Goal: Task Accomplishment & Management: Use online tool/utility

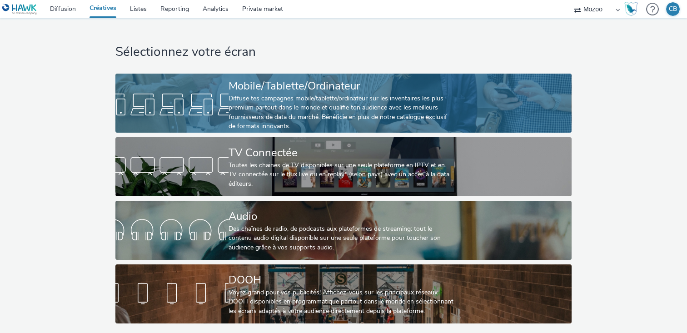
click at [278, 84] on div "Mobile/Tablette/Ordinateur" at bounding box center [342, 86] width 226 height 16
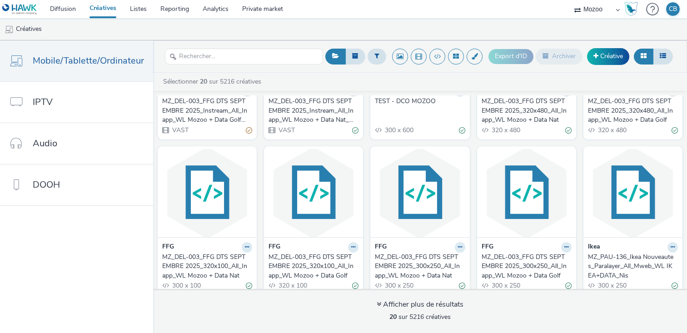
scroll to position [114, 0]
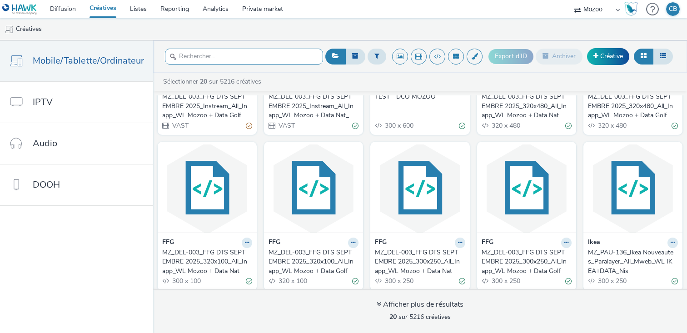
click at [205, 58] on input "text" at bounding box center [244, 57] width 158 height 16
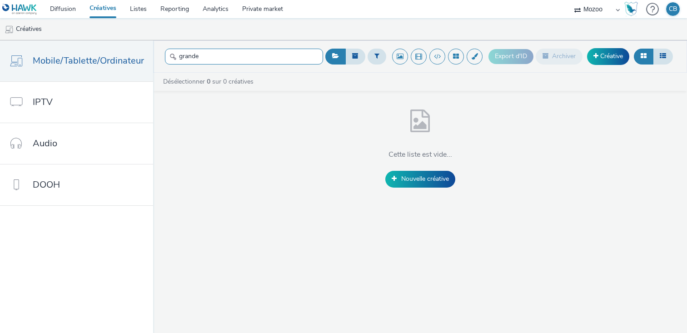
click at [209, 60] on input "grande" at bounding box center [244, 57] width 158 height 16
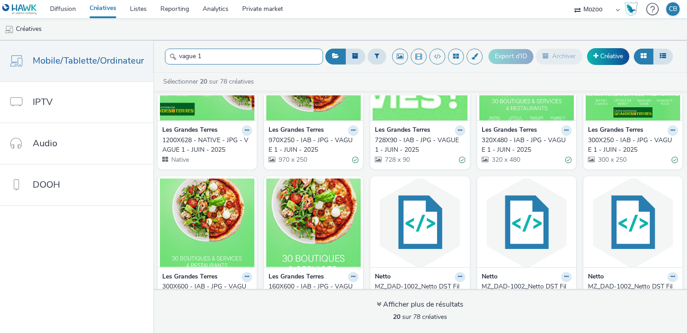
scroll to position [77, 0]
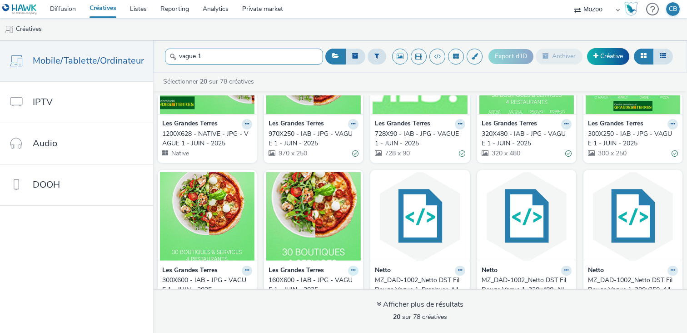
type input "vague 1"
click at [249, 127] on icon at bounding box center [247, 123] width 4 height 5
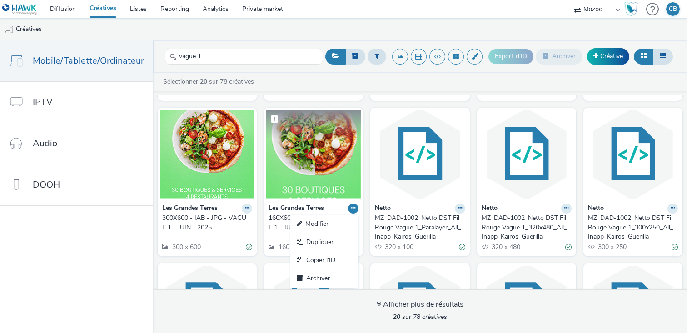
scroll to position [0, 0]
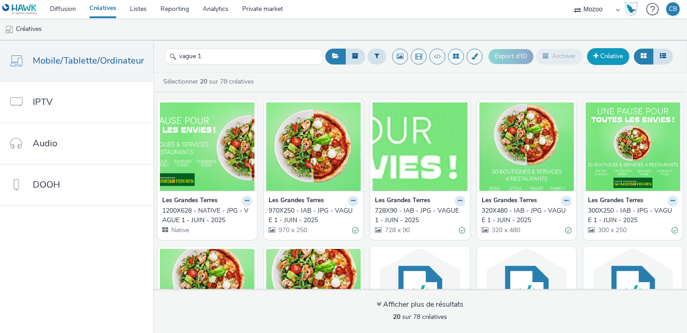
click at [601, 56] on link "Créative" at bounding box center [608, 56] width 42 height 16
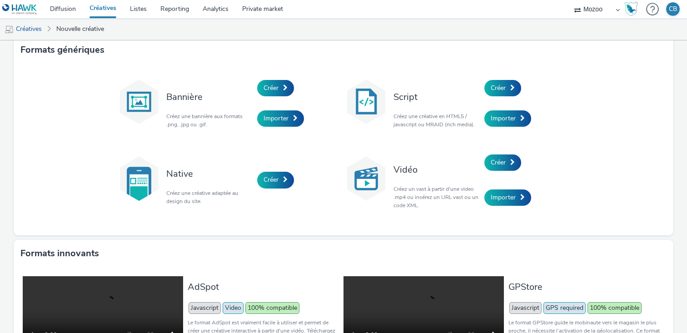
scroll to position [8, 0]
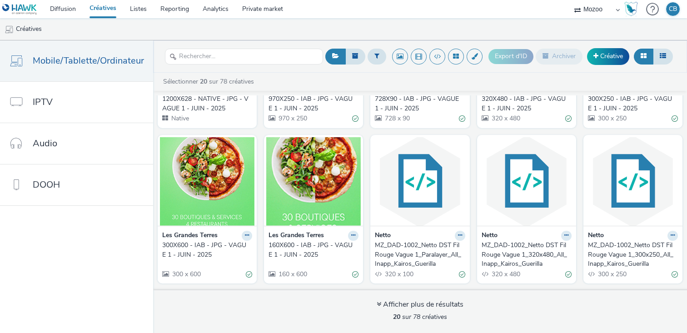
scroll to position [115, 0]
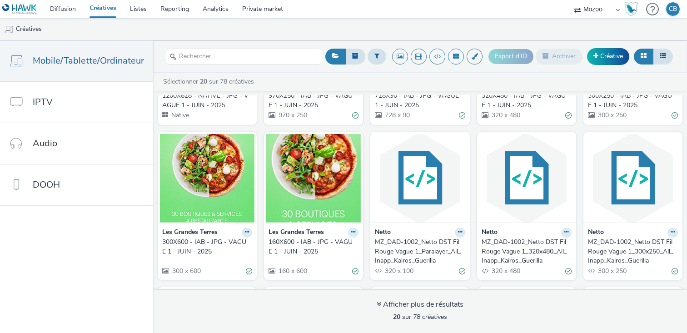
click at [252, 91] on button at bounding box center [247, 86] width 10 height 10
click at [321, 267] on link "Dupliquer" at bounding box center [324, 266] width 68 height 18
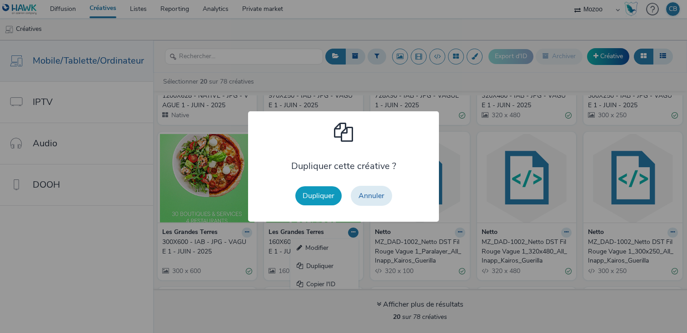
click at [315, 192] on button "Dupliquer" at bounding box center [318, 195] width 46 height 19
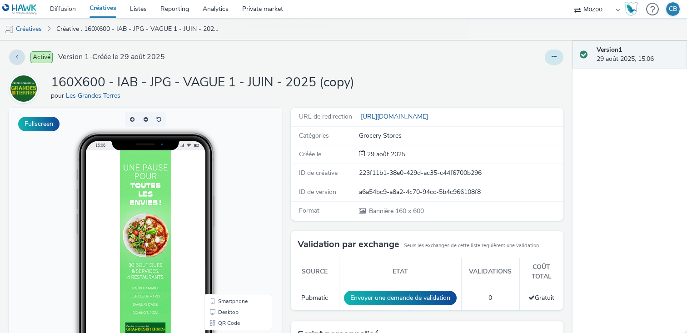
click at [553, 58] on icon at bounding box center [554, 57] width 5 height 6
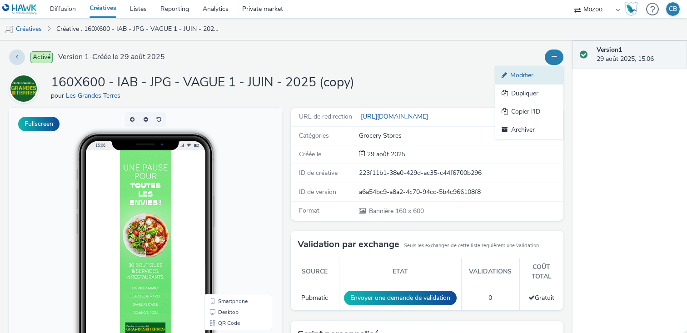
click at [536, 75] on link "Modifier" at bounding box center [530, 75] width 68 height 18
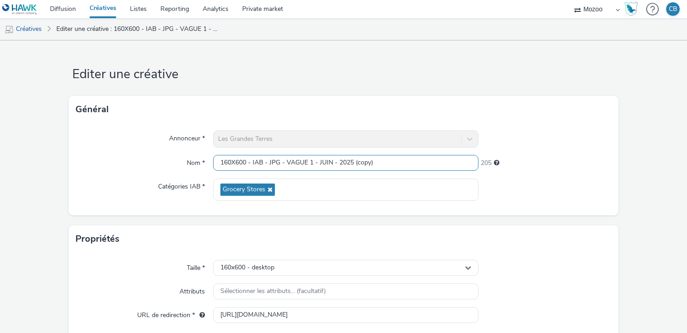
drag, startPoint x: 398, startPoint y: 163, endPoint x: 191, endPoint y: 164, distance: 206.8
click at [191, 164] on div "Nom * 160X600 - IAB - JPG - VAGUE 1 - JUIN - 2025 (copy) 205" at bounding box center [344, 163] width 536 height 16
paste input "MZ_KFO-URG2412191225_Les Grandes Terres_IAB_All_InApp_Vague2"
click at [371, 163] on input "MZ_KFO-URG2412191225_Les Grandes Terres_IAB_All_InApp_Vague2" at bounding box center [345, 163] width 265 height 16
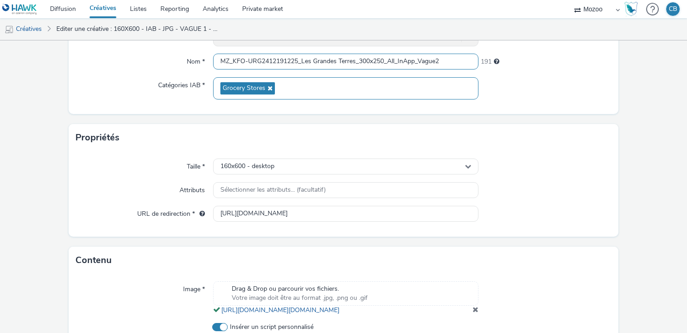
scroll to position [128, 0]
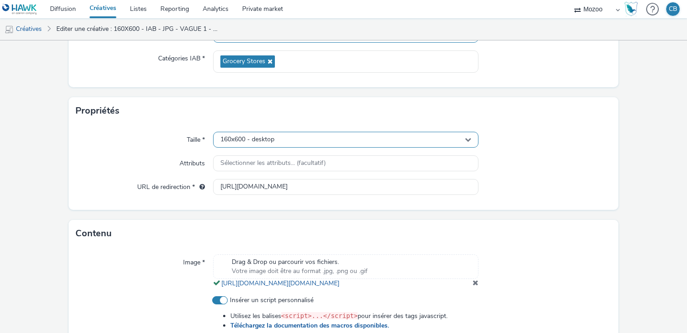
type input "MZ_KFO-URG2412191225_Les Grandes Terres_300x250_All_InApp_Vague2"
click at [288, 136] on div "160x600 - desktop" at bounding box center [345, 140] width 265 height 16
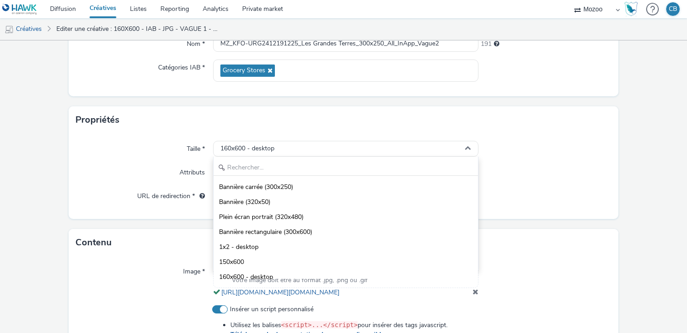
scroll to position [120, 0]
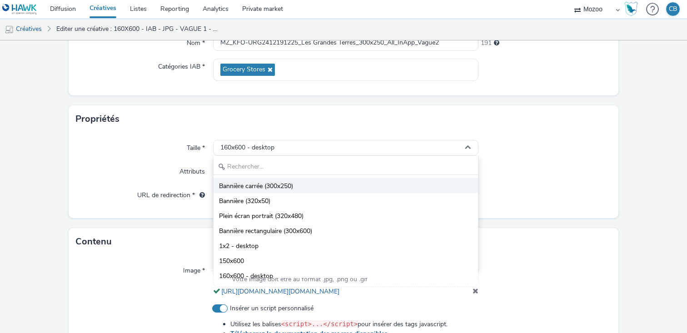
click at [269, 185] on span "Bannière carrée (300x250)" at bounding box center [256, 186] width 74 height 9
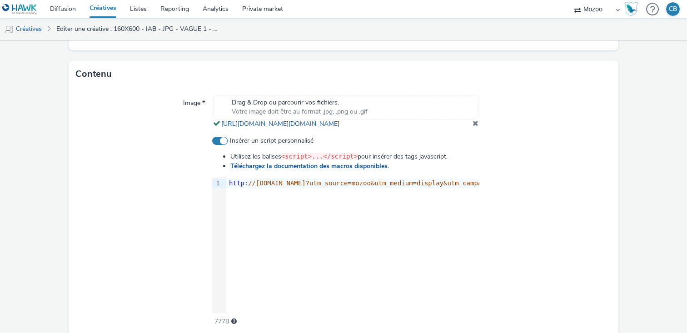
scroll to position [291, 0]
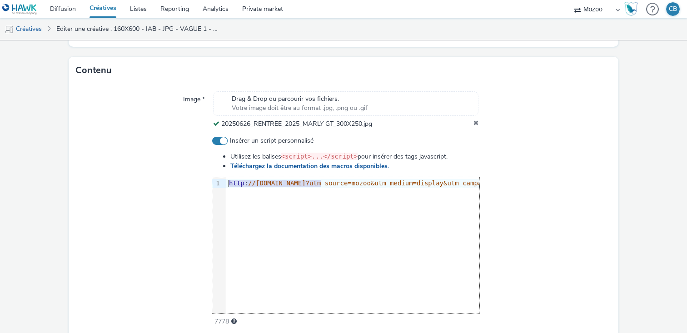
drag, startPoint x: 320, startPoint y: 181, endPoint x: 464, endPoint y: 179, distance: 144.1
click at [464, 179] on div "http : //[DOMAIN_NAME]?utm_source=mozoo&utm_medium=display&utm_campaign=display…" at bounding box center [618, 183] width 785 height 9
click at [424, 184] on span "//[DOMAIN_NAME]?utm_source=mozoo&utm_medium=display&utm_campaign=displayjuin&ut…" at bounding box center [629, 183] width 762 height 7
click at [407, 182] on span "//[DOMAIN_NAME]?utm_source=mozoo&utm_medium=display&utm_campaign=displayjuin&ut…" at bounding box center [430, 183] width 762 height 7
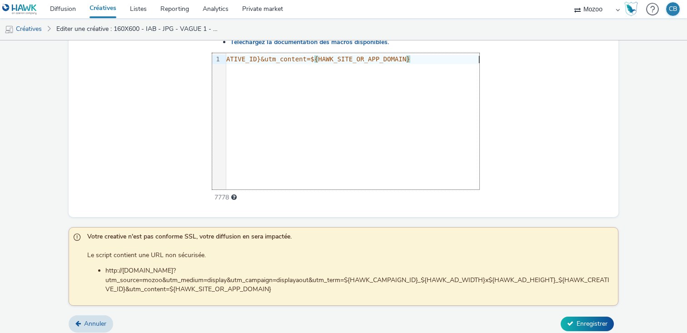
scroll to position [421, 0]
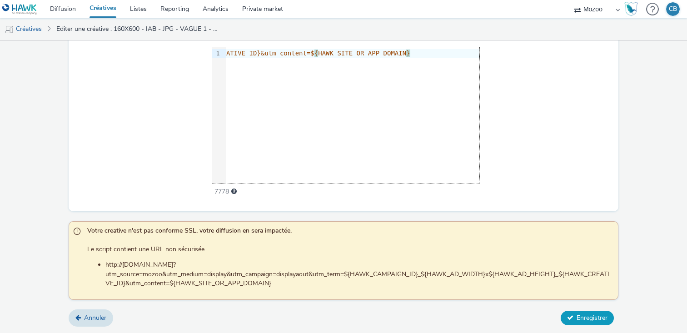
click at [572, 316] on icon at bounding box center [570, 318] width 6 height 6
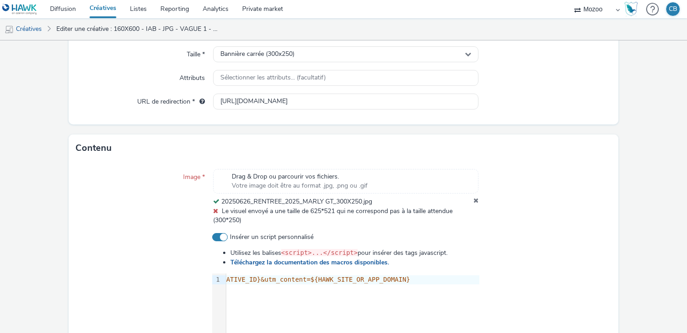
scroll to position [215, 0]
click at [342, 180] on span "Votre image doit être au format .jpg, .png ou .gif" at bounding box center [300, 184] width 136 height 9
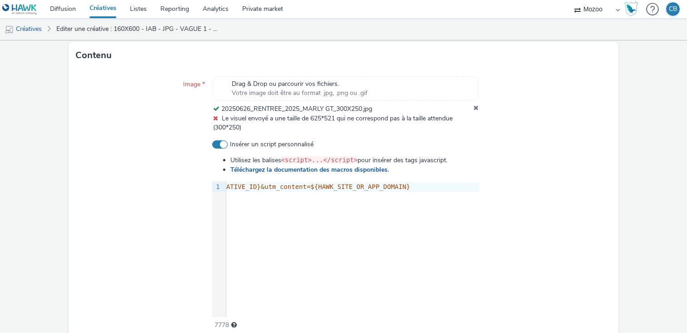
scroll to position [297, 0]
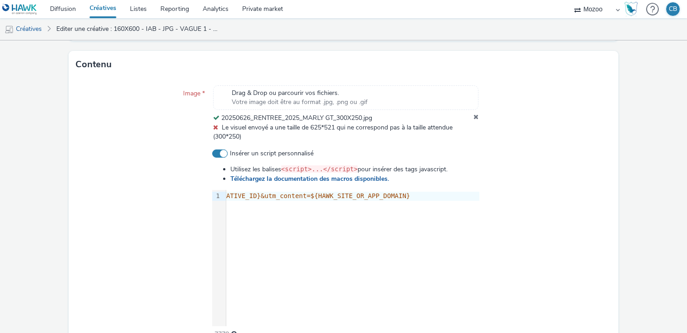
click at [476, 116] on icon at bounding box center [476, 118] width 5 height 9
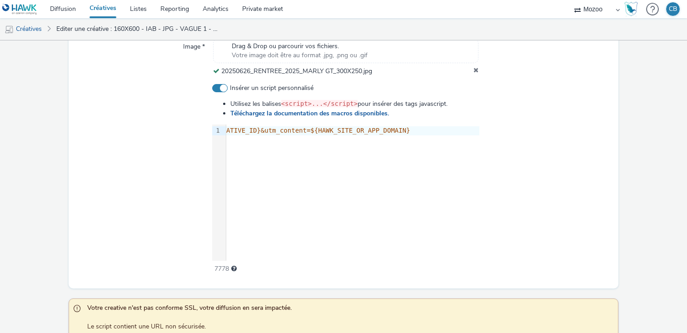
scroll to position [421, 0]
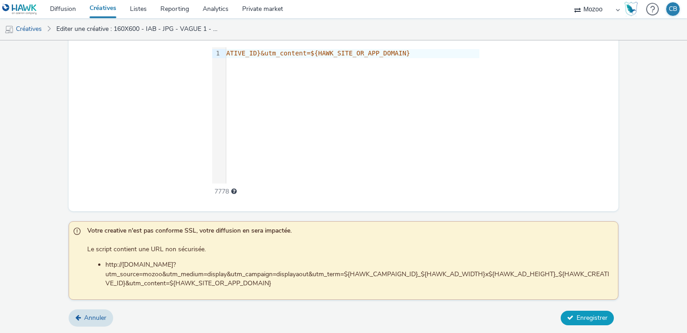
click at [578, 310] on div "Annuler Enregistrer" at bounding box center [344, 318] width 550 height 16
click at [577, 318] on span "Enregistrer" at bounding box center [592, 318] width 31 height 9
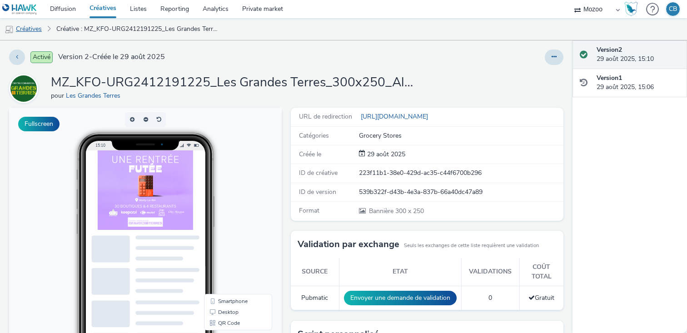
click at [36, 32] on link "Créatives" at bounding box center [23, 29] width 46 height 22
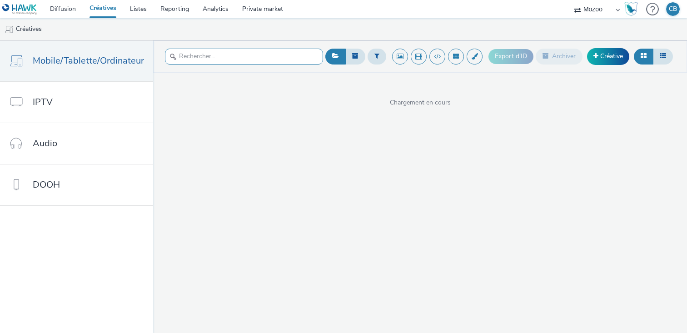
click at [219, 57] on input "text" at bounding box center [244, 57] width 158 height 16
type input "vague 1"
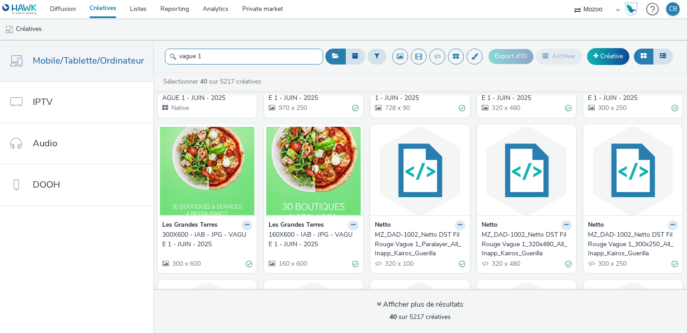
scroll to position [106, 0]
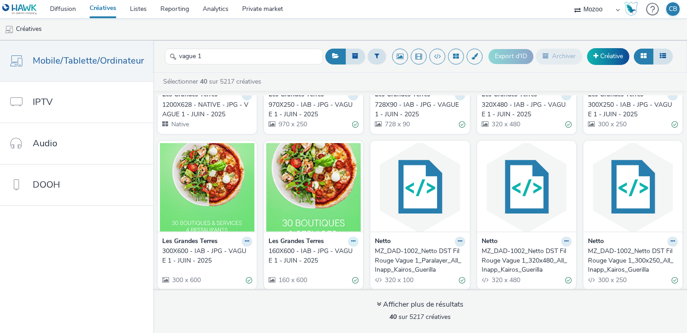
click at [249, 98] on icon at bounding box center [247, 94] width 4 height 5
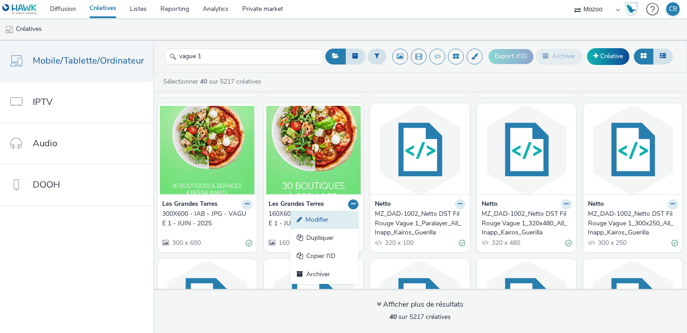
scroll to position [142, 0]
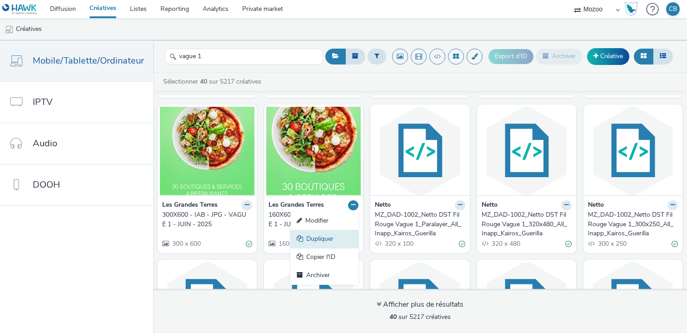
click at [322, 241] on link "Dupliquer" at bounding box center [324, 239] width 68 height 18
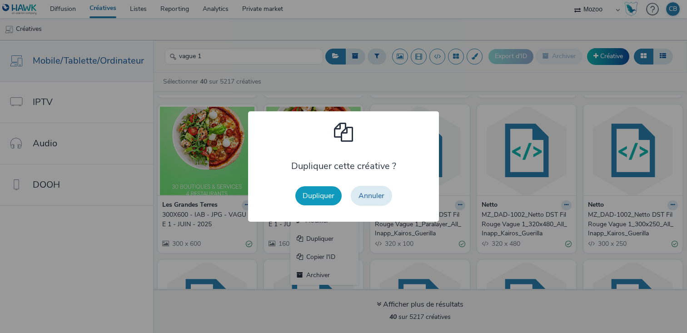
click at [315, 200] on button "Dupliquer" at bounding box center [318, 195] width 46 height 19
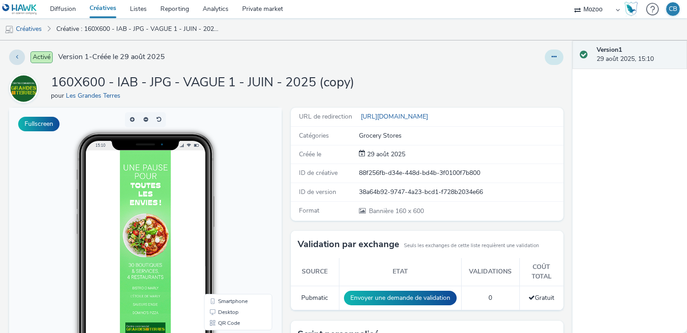
click at [551, 51] on button at bounding box center [554, 57] width 19 height 15
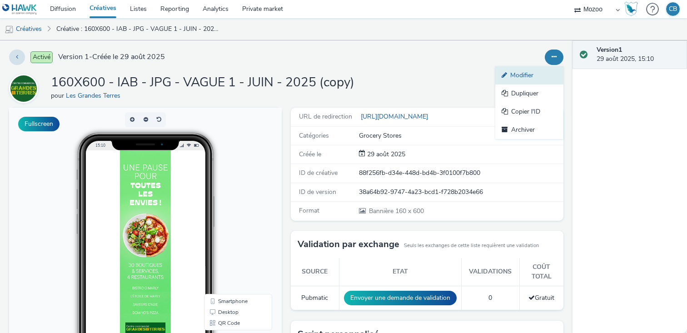
click at [523, 77] on link "Modifier" at bounding box center [530, 75] width 68 height 18
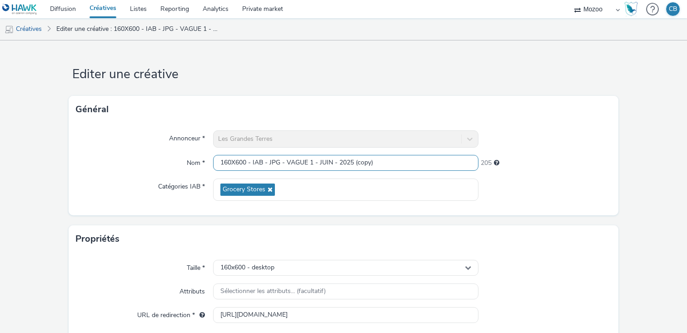
click at [268, 163] on input "160X600 - IAB - JPG - VAGUE 1 - JUIN - 2025 (copy)" at bounding box center [345, 163] width 265 height 16
paste input "MZ_KFO-URG2412191225_Les Grandes Terres_IAB_All_InApp_Vague2"
click at [370, 162] on input "MZ_KFO-URG2412191225_Les Grandes Terres_IAB_All_InApp_Vague2" at bounding box center [345, 163] width 265 height 16
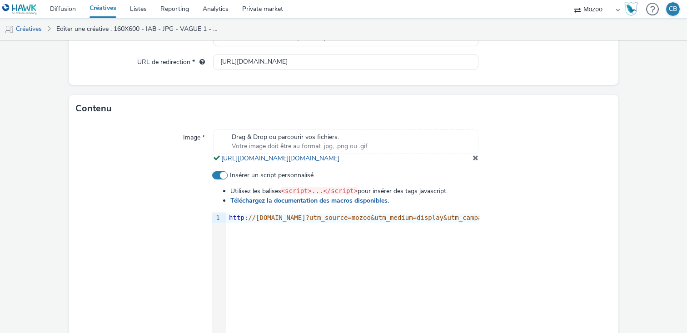
scroll to position [265, 0]
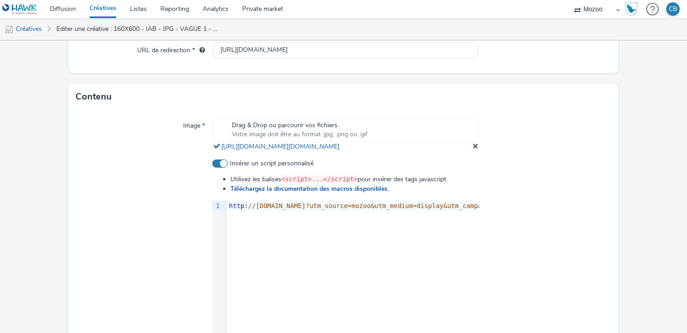
type input "MZ_KFO-URG2412191225_Les Grandes Terres_160x600_All_InApp_Vague2"
click at [477, 150] on span at bounding box center [476, 145] width 6 height 7
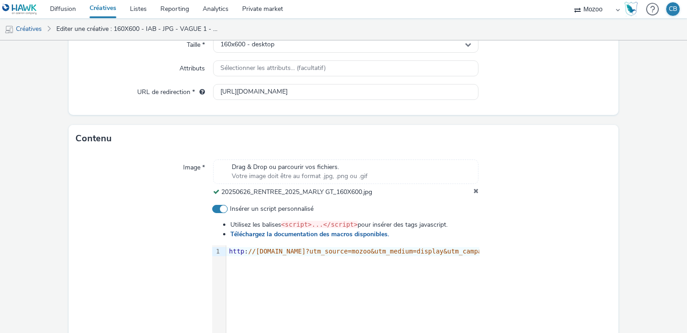
scroll to position [333, 0]
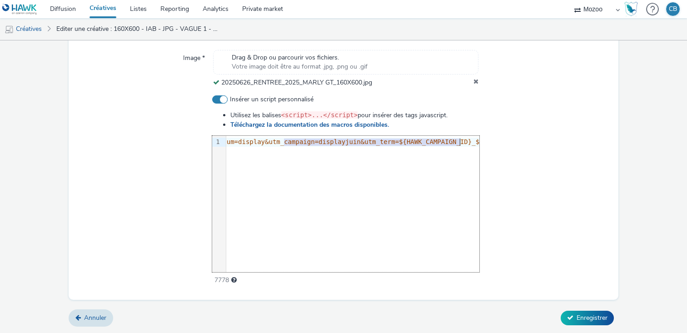
drag, startPoint x: 465, startPoint y: 143, endPoint x: 482, endPoint y: 144, distance: 17.3
click at [482, 144] on div "Insérer un script personnalisé Utilisez les balises <script>...</script> pour i…" at bounding box center [344, 190] width 536 height 190
click at [422, 141] on span "//[DOMAIN_NAME]?utm_source=mozoo&utm_medium=display&utm_campaign=displayjuin&ut…" at bounding box center [446, 141] width 762 height 7
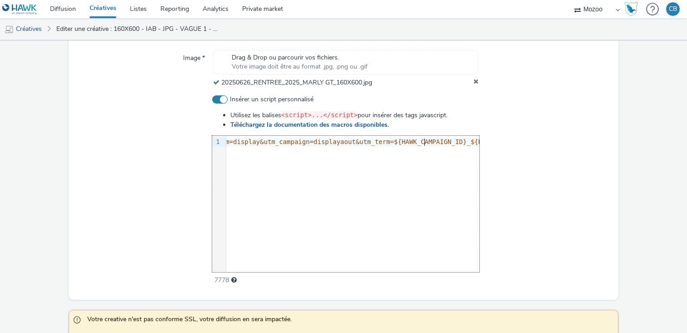
scroll to position [421, 0]
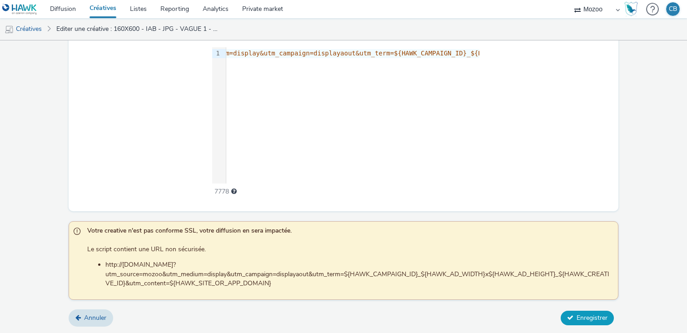
click at [579, 315] on span "Enregistrer" at bounding box center [592, 318] width 31 height 9
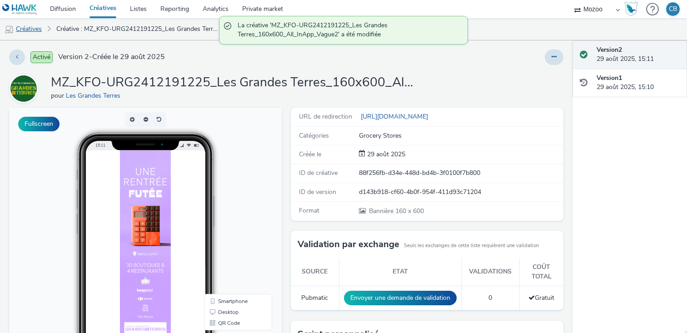
click at [29, 28] on link "Créatives" at bounding box center [23, 29] width 46 height 22
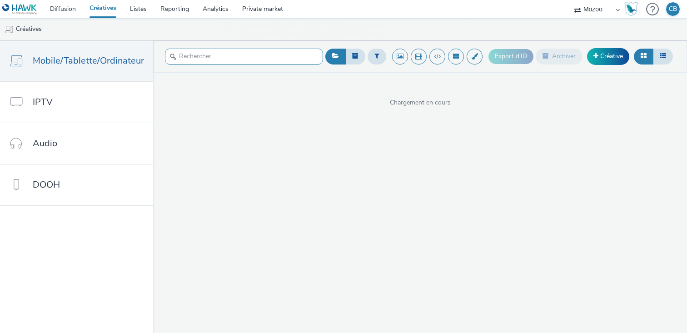
click at [196, 53] on input "text" at bounding box center [244, 57] width 158 height 16
type input "vague 1"
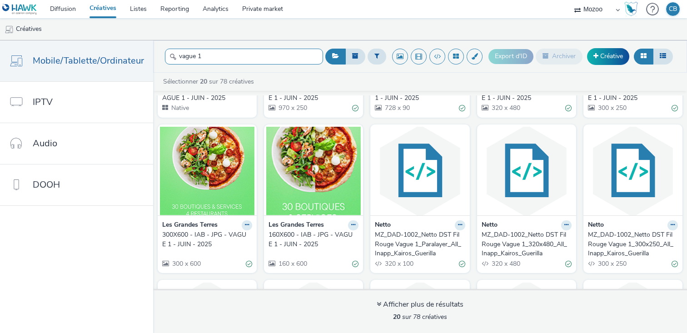
scroll to position [168, 0]
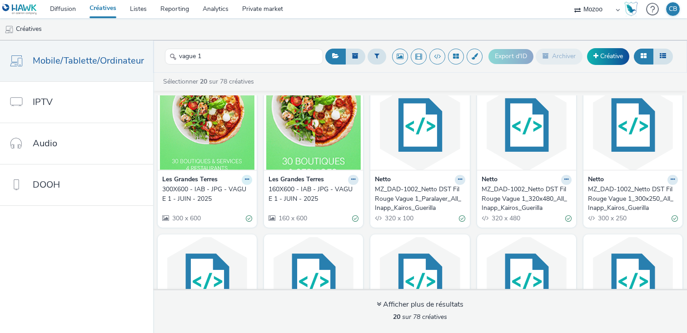
click at [245, 36] on icon at bounding box center [247, 32] width 4 height 5
click at [223, 209] on link "Dupliquer" at bounding box center [218, 214] width 68 height 18
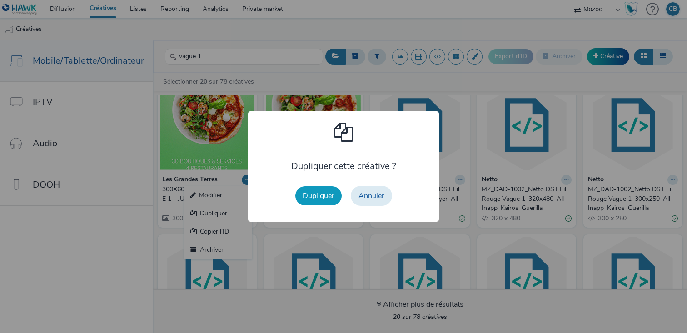
click at [317, 191] on button "Dupliquer" at bounding box center [318, 195] width 46 height 19
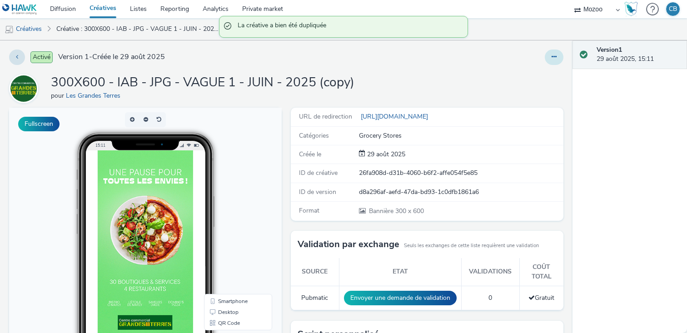
click at [549, 57] on button at bounding box center [554, 57] width 19 height 15
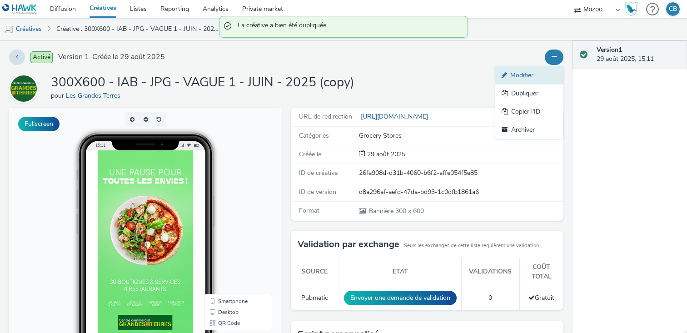
click at [523, 72] on link "Modifier" at bounding box center [530, 75] width 68 height 18
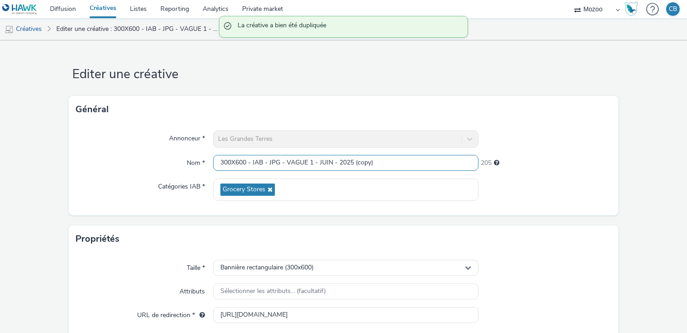
click at [289, 164] on input "300X600 - IAB - JPG - VAGUE 1 - JUIN - 2025 (copy)" at bounding box center [345, 163] width 265 height 16
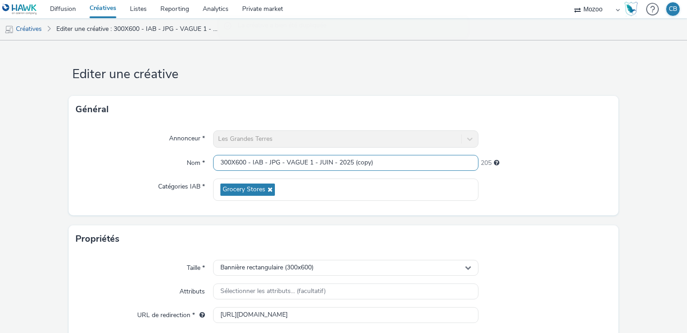
paste input "MZ_KFO-URG2412191225_Les Grandes Terres_IAB_All_InApp_Vague2"
click at [370, 161] on input "MZ_KFO-URG2412191225_Les Grandes Terres_IAB_All_InApp_Vague2" at bounding box center [345, 163] width 265 height 16
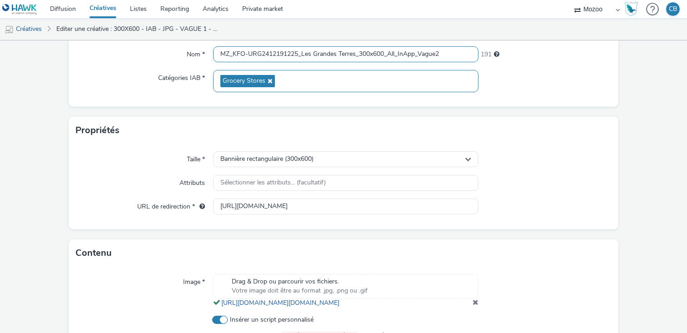
scroll to position [115, 0]
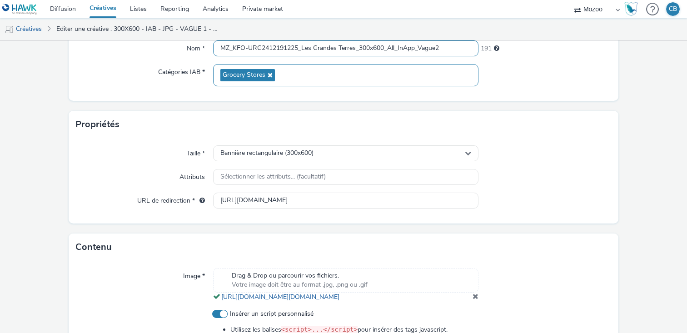
type input "MZ_KFO-URG2412191225_Les Grandes Terres_300x600_All_InApp_Vague2"
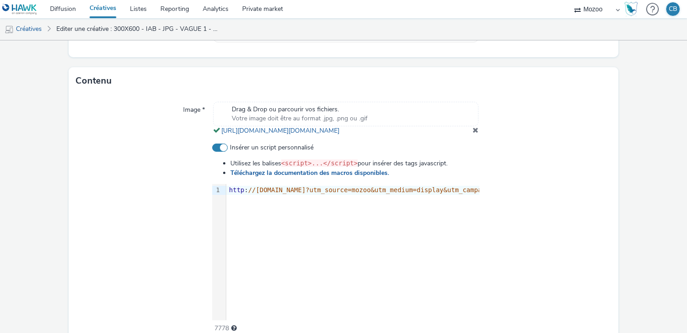
scroll to position [281, 0]
click at [477, 133] on span at bounding box center [476, 129] width 6 height 7
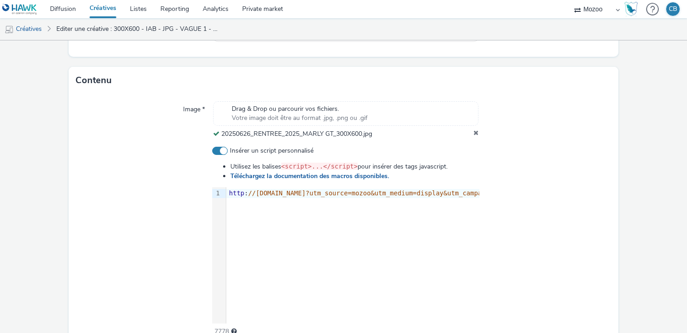
click at [475, 133] on icon at bounding box center [476, 134] width 5 height 9
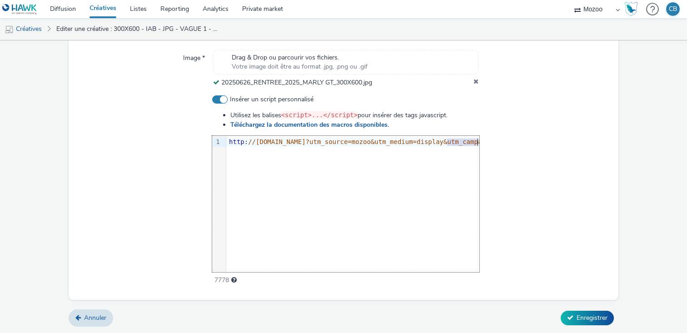
drag, startPoint x: 446, startPoint y: 144, endPoint x: 478, endPoint y: 143, distance: 31.8
click at [478, 143] on span "//[DOMAIN_NAME]?utm_source=mozoo&utm_medium=display&utm_campaign=displayjuin&ut…" at bounding box center [629, 141] width 762 height 7
click at [424, 145] on span "//[DOMAIN_NAME]?utm_source=mozoo&utm_medium=display&utm_campaign=displayjuin&ut…" at bounding box center [629, 141] width 762 height 7
click at [457, 142] on span "//[DOMAIN_NAME]?utm_source=mozoo&utm_medium=display&utm_campaign=displayjuin&ut…" at bounding box center [629, 141] width 762 height 7
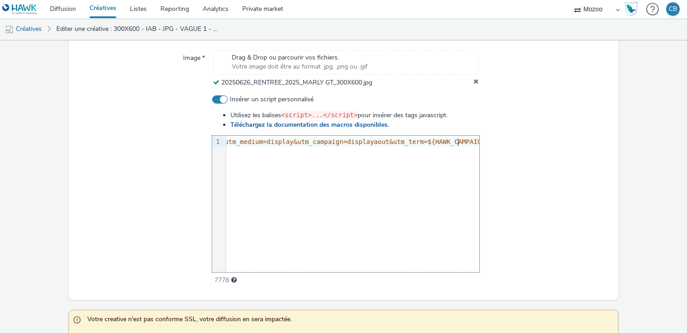
scroll to position [421, 0]
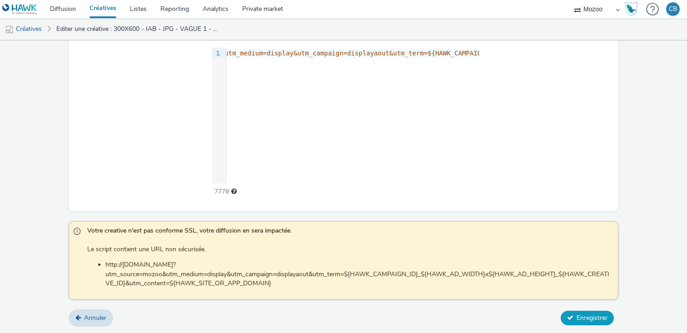
click at [579, 318] on span "Enregistrer" at bounding box center [592, 318] width 31 height 9
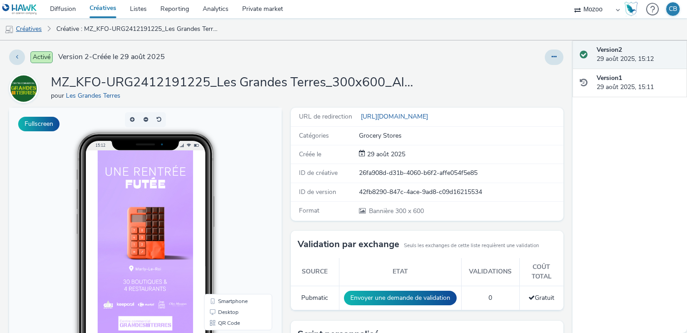
click at [37, 27] on link "Créatives" at bounding box center [23, 29] width 46 height 22
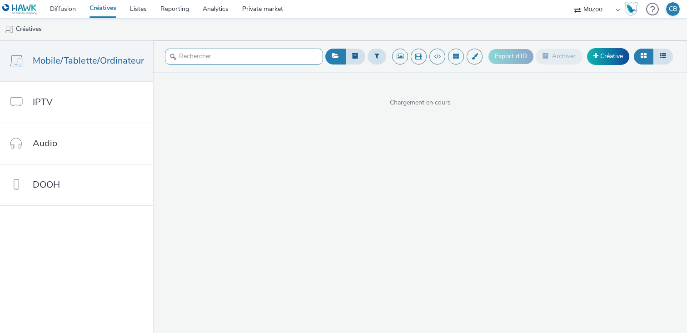
click at [195, 61] on input "text" at bounding box center [244, 57] width 158 height 16
type input "vague 1"
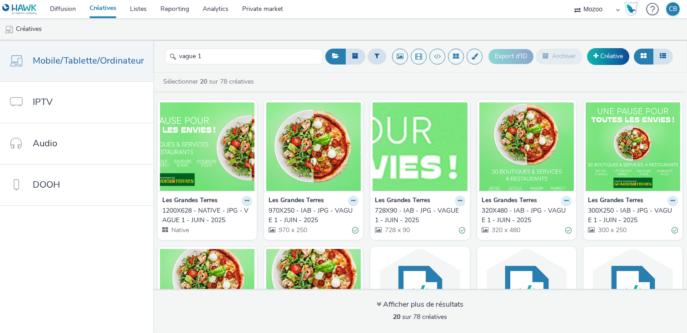
click at [249, 202] on icon at bounding box center [247, 200] width 4 height 5
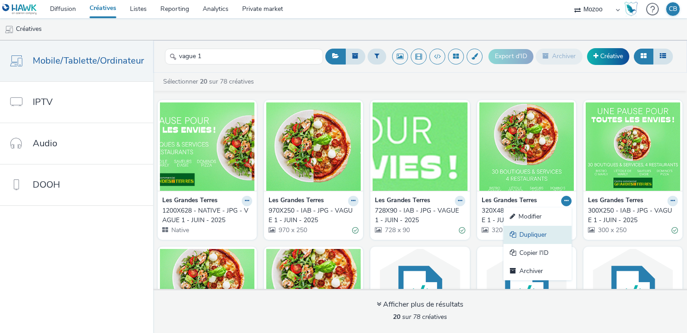
click at [534, 235] on link "Dupliquer" at bounding box center [538, 235] width 68 height 18
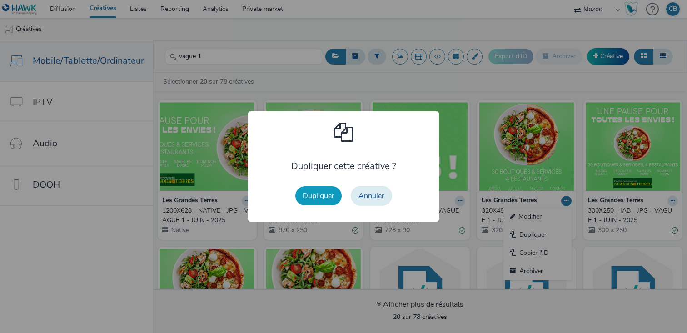
click at [323, 195] on button "Dupliquer" at bounding box center [318, 195] width 46 height 19
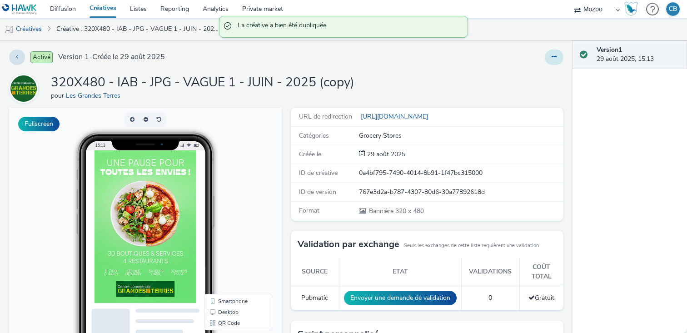
click at [547, 52] on button at bounding box center [554, 57] width 19 height 15
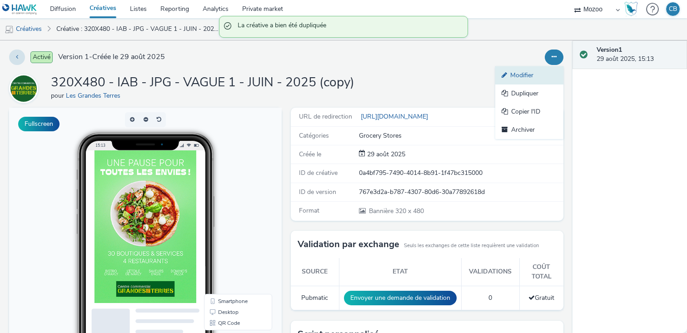
click at [526, 76] on link "Modifier" at bounding box center [530, 75] width 68 height 18
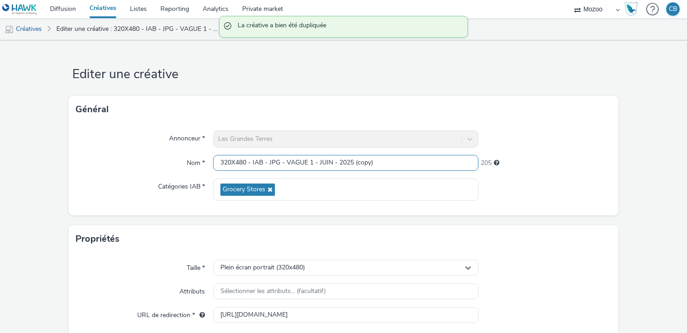
click at [310, 162] on input "320X480 - IAB - JPG - VAGUE 1 - JUIN - 2025 (copy)" at bounding box center [345, 163] width 265 height 16
paste input "MZ_KFO-URG2412191225_Les Grandes Terres_IAB_All_InApp_Vague2"
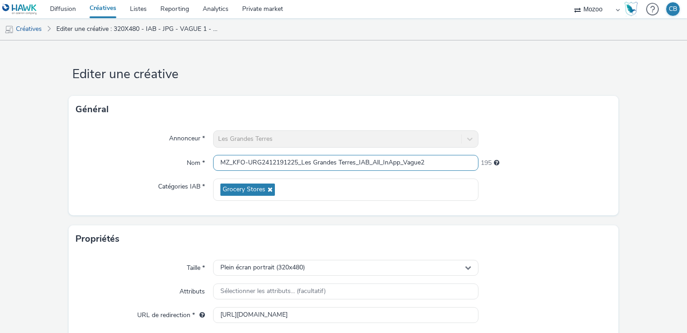
click at [372, 162] on input "MZ_KFO-URG2412191225_Les Grandes Terres_IAB_All_InApp_Vague2" at bounding box center [345, 163] width 265 height 16
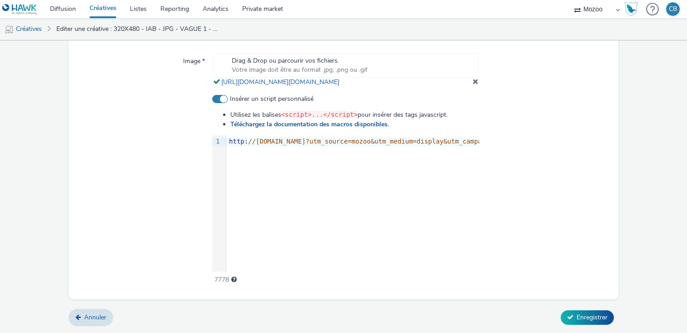
scroll to position [346, 0]
type input "MZ_KFO-URG2412191225_Les Grandes Terres_320x480_All_InApp_Vague2"
click at [465, 143] on span "//[DOMAIN_NAME]?utm_source=mozoo&utm_medium=display&utm_campaign=displayjuin&ut…" at bounding box center [629, 141] width 762 height 7
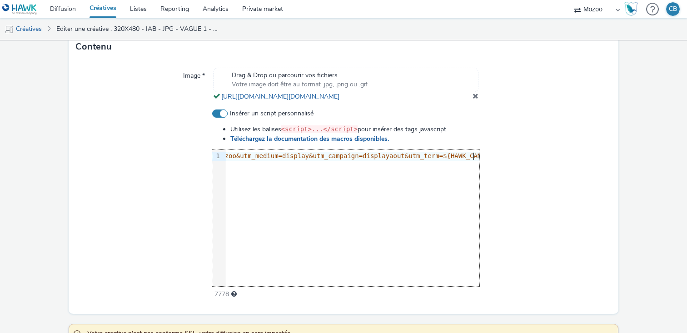
scroll to position [314, 0]
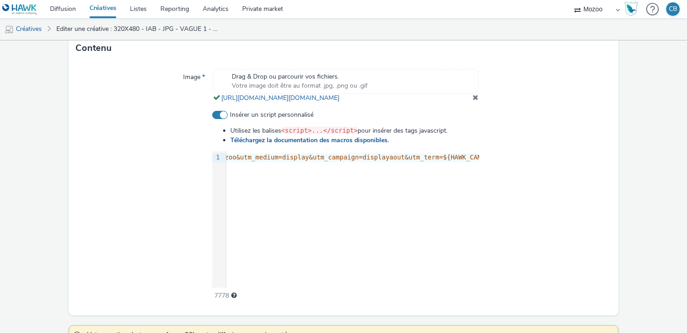
click at [477, 101] on span at bounding box center [476, 97] width 6 height 7
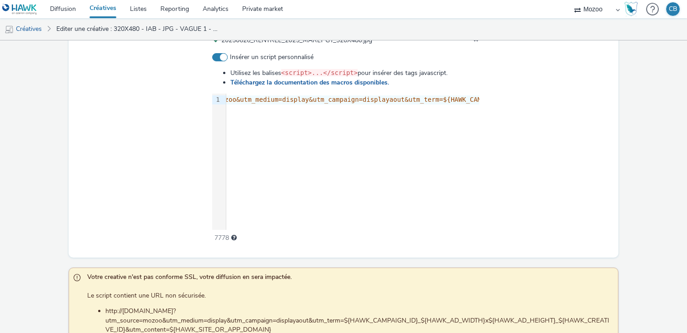
scroll to position [421, 0]
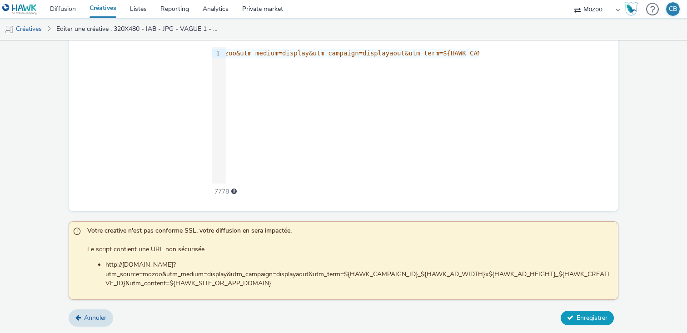
click at [590, 315] on span "Enregistrer" at bounding box center [592, 318] width 31 height 9
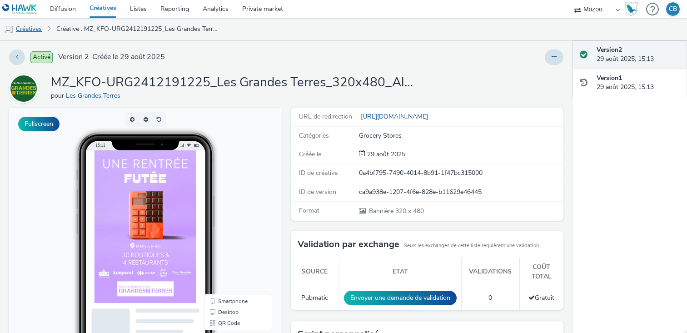
click at [25, 33] on link "Créatives" at bounding box center [23, 29] width 46 height 22
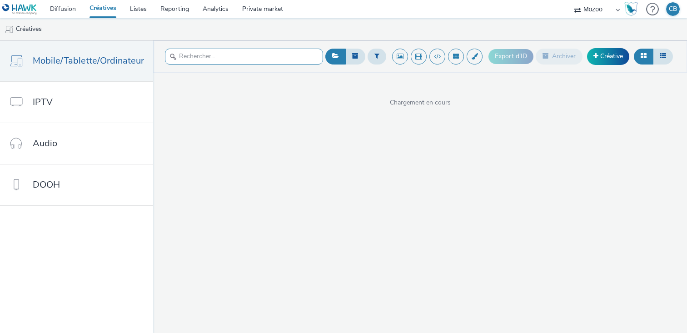
click at [222, 55] on input "text" at bounding box center [244, 57] width 158 height 16
type input "vague 1"
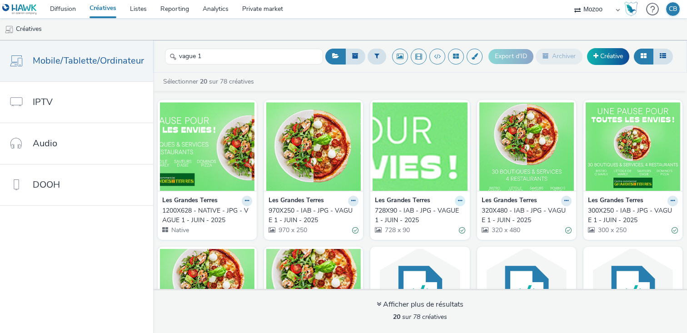
click at [249, 203] on icon at bounding box center [247, 200] width 4 height 5
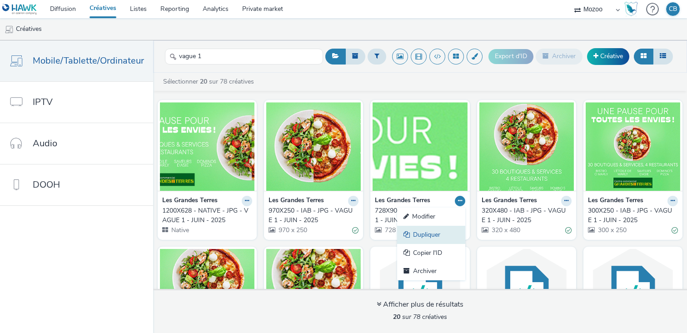
click at [434, 232] on link "Dupliquer" at bounding box center [431, 235] width 68 height 18
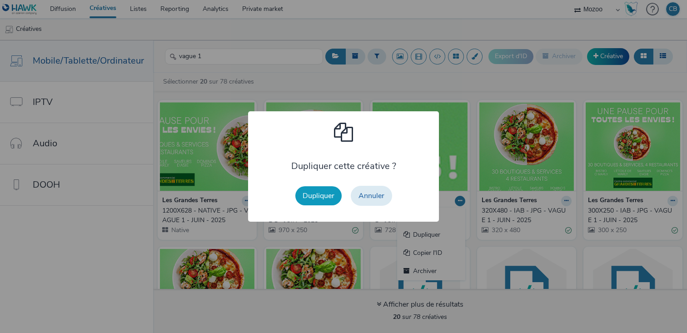
click at [315, 189] on button "Dupliquer" at bounding box center [318, 195] width 46 height 19
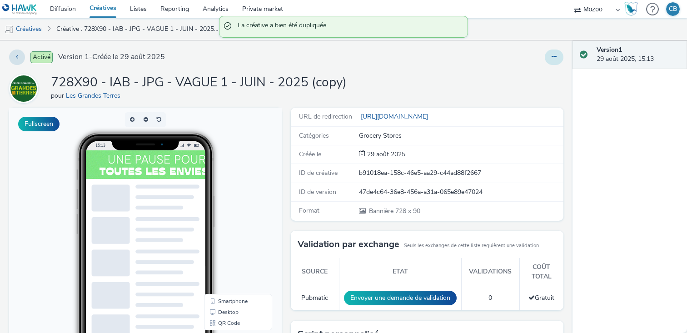
click at [557, 58] on button at bounding box center [554, 57] width 19 height 15
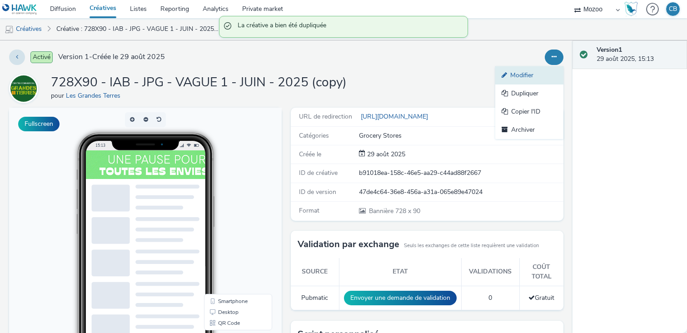
click at [521, 77] on link "Modifier" at bounding box center [530, 75] width 68 height 18
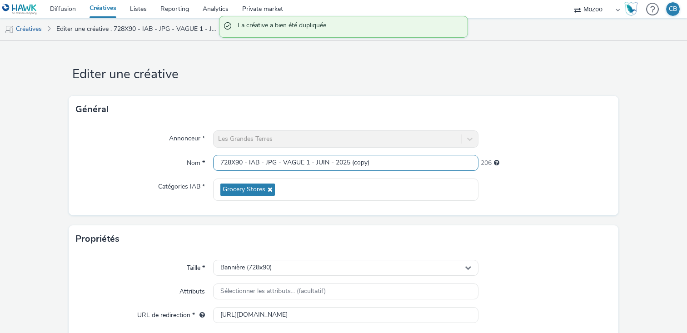
click at [267, 160] on input "728X90 - IAB - JPG - VAGUE 1 - JUIN - 2025 (copy)" at bounding box center [345, 163] width 265 height 16
paste input "MZ_KFO-URG2412191225_Les Grandes Terres_IAB_All_InApp_Vague2"
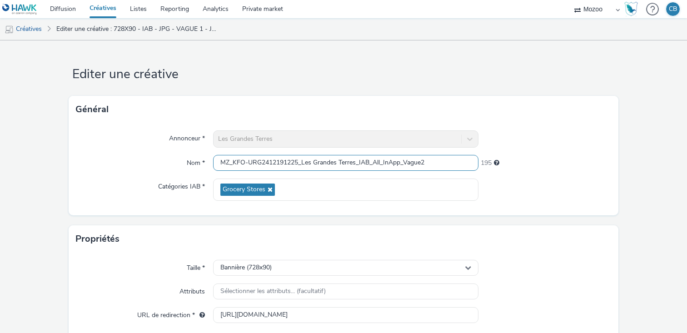
click at [371, 160] on input "MZ_KFO-URG2412191225_Les Grandes Terres_IAB_All_InApp_Vague2" at bounding box center [345, 163] width 265 height 16
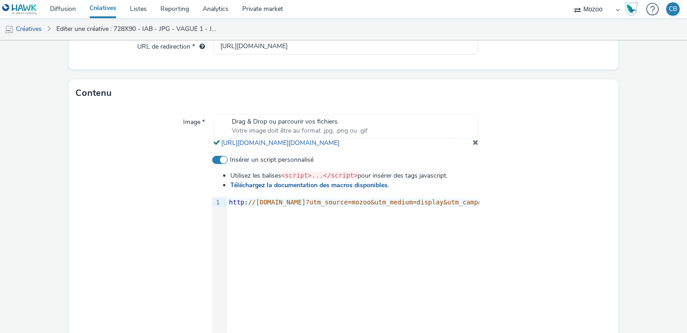
scroll to position [338, 0]
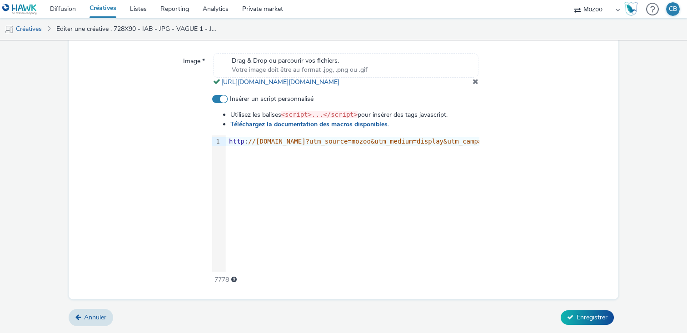
type input "MZ_KFO-URG2412191225_Les Grandes Terres_728x90_All_InApp_Vague2"
click at [475, 81] on span at bounding box center [476, 81] width 6 height 7
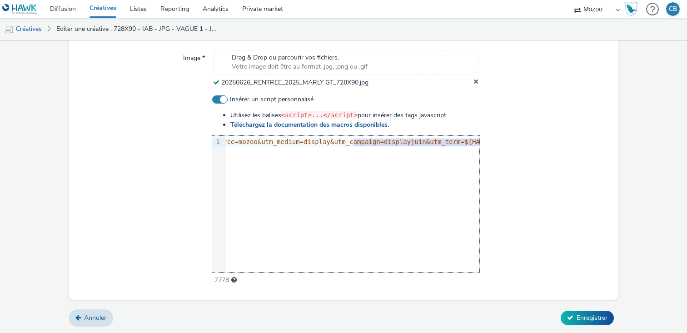
scroll to position [0, 163]
drag, startPoint x: 466, startPoint y: 139, endPoint x: 491, endPoint y: 138, distance: 25.0
click at [491, 138] on div "Insérer un script personnalisé Utilisez les balises <script>...</script> pour i…" at bounding box center [344, 190] width 536 height 190
click at [441, 141] on span "//[DOMAIN_NAME]?utm_source=mozoo&utm_medium=display&utm_campaign=displayjuin&ut…" at bounding box center [466, 141] width 762 height 7
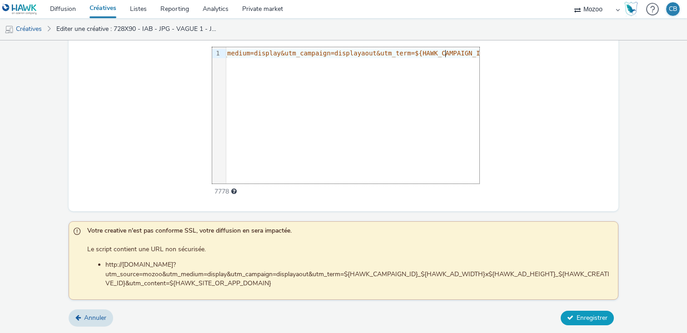
click at [581, 319] on span "Enregistrer" at bounding box center [592, 318] width 31 height 9
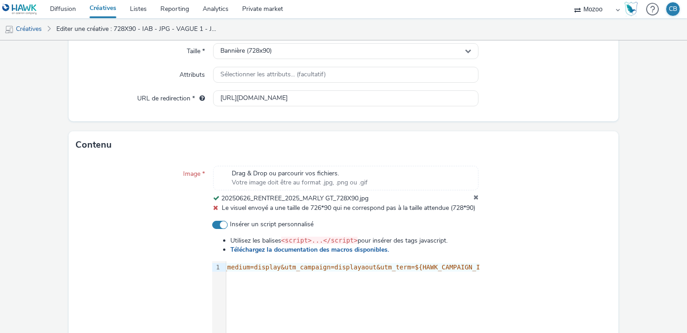
scroll to position [217, 0]
click at [475, 194] on icon at bounding box center [476, 198] width 5 height 9
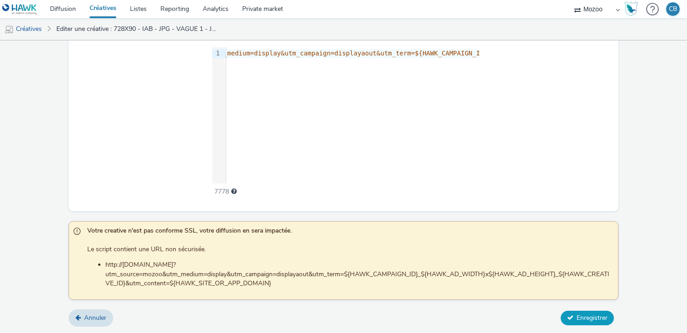
click at [580, 314] on span "Enregistrer" at bounding box center [592, 318] width 31 height 9
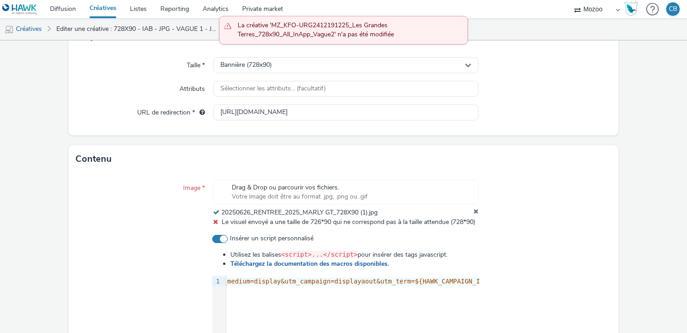
scroll to position [202, 0]
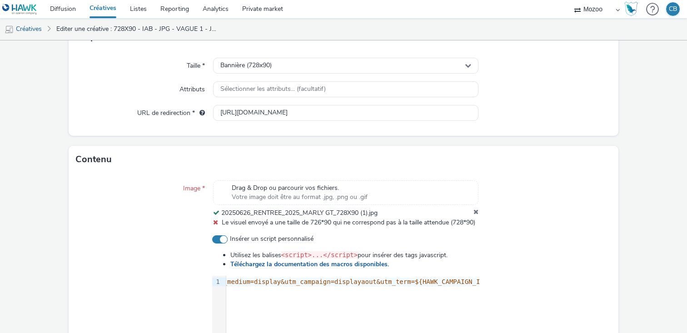
click at [435, 160] on div "Contenu" at bounding box center [344, 159] width 550 height 27
click at [474, 212] on icon at bounding box center [476, 213] width 5 height 9
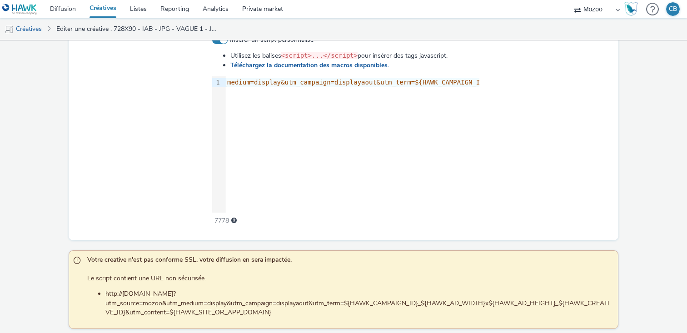
scroll to position [421, 0]
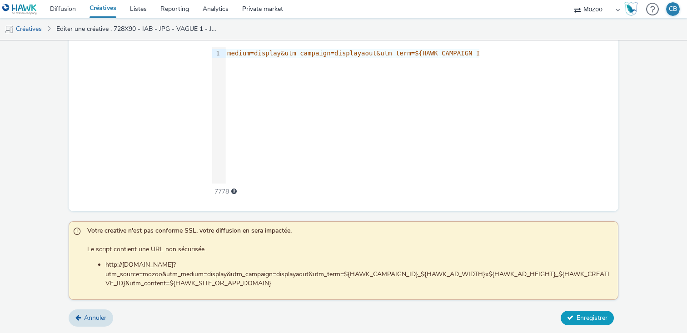
click at [580, 320] on span "Enregistrer" at bounding box center [592, 318] width 31 height 9
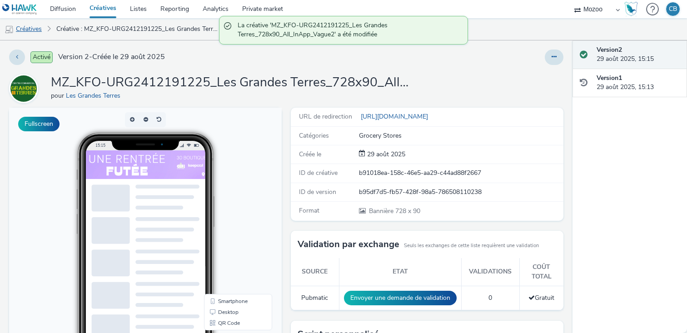
click at [35, 32] on link "Créatives" at bounding box center [23, 29] width 46 height 22
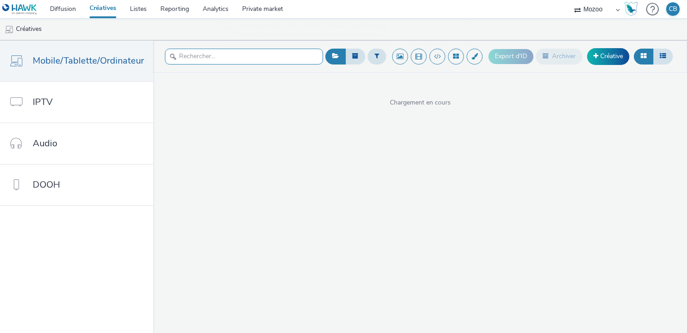
click at [219, 60] on input "text" at bounding box center [244, 57] width 158 height 16
type input "vague 1"
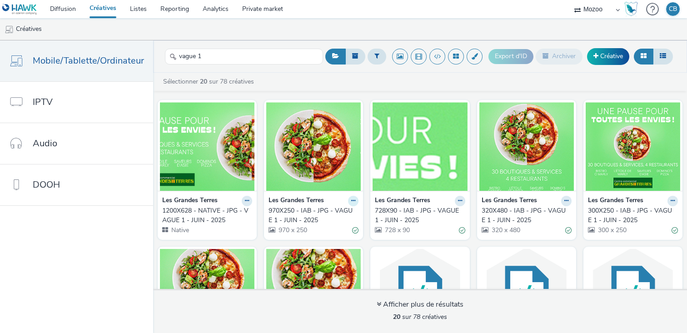
click at [252, 198] on button at bounding box center [247, 201] width 10 height 10
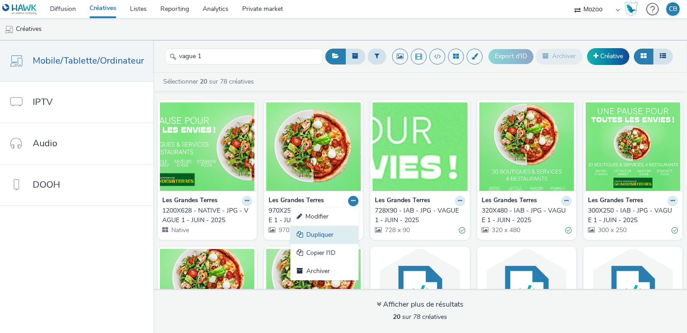
click at [324, 233] on link "Dupliquer" at bounding box center [324, 235] width 68 height 18
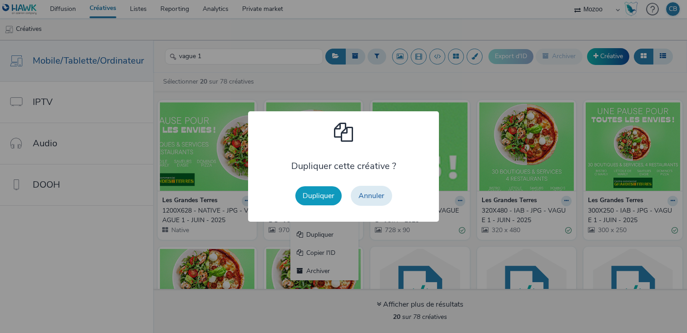
click at [306, 202] on button "Dupliquer" at bounding box center [318, 195] width 46 height 19
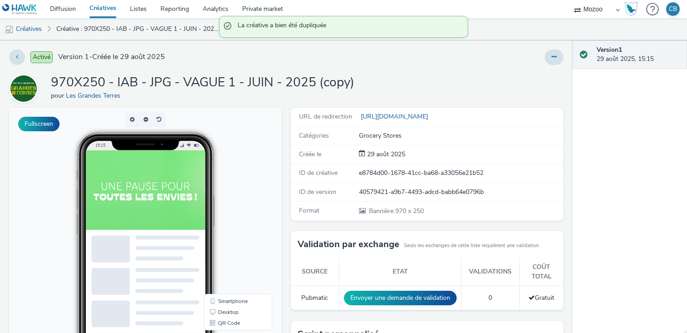
click at [562, 49] on div "Activé Version 1 - Créée le 29 août 2025 970X250 - IAB - JPG - VAGUE 1 - JUIN -…" at bounding box center [286, 186] width 573 height 293
click at [558, 53] on button at bounding box center [554, 57] width 19 height 15
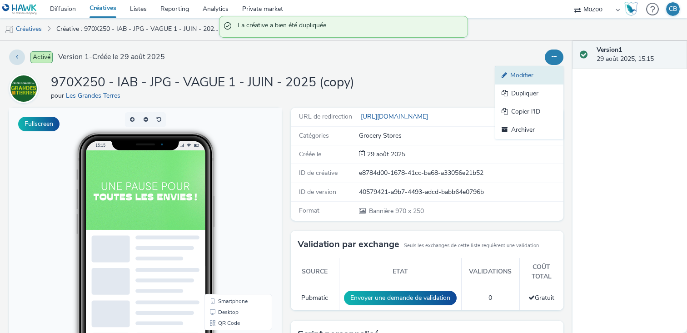
click at [527, 75] on link "Modifier" at bounding box center [530, 75] width 68 height 18
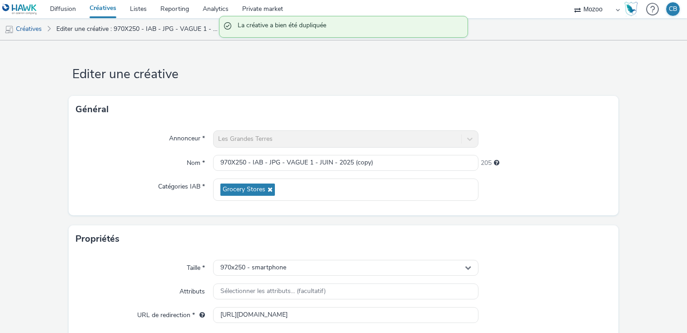
click at [320, 135] on div "Les Grandes Terres" at bounding box center [345, 138] width 265 height 17
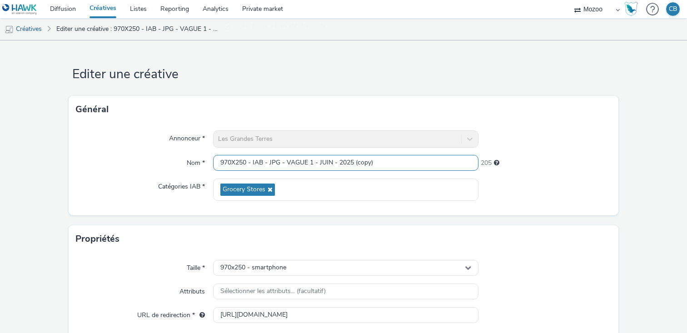
click at [311, 166] on input "970X250 - IAB - JPG - VAGUE 1 - JUIN - 2025 (copy)" at bounding box center [345, 163] width 265 height 16
paste input "MZ_KFO-URG2412191225_Les Grandes Terres_IAB_All_InApp_Vague2"
click at [371, 160] on input "MZ_KFO-URG2412191225_Les Grandes Terres_IAB_All_InApp_Vague2" at bounding box center [345, 163] width 265 height 16
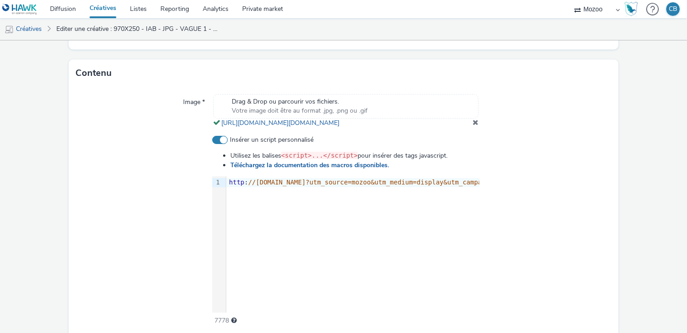
scroll to position [265, 0]
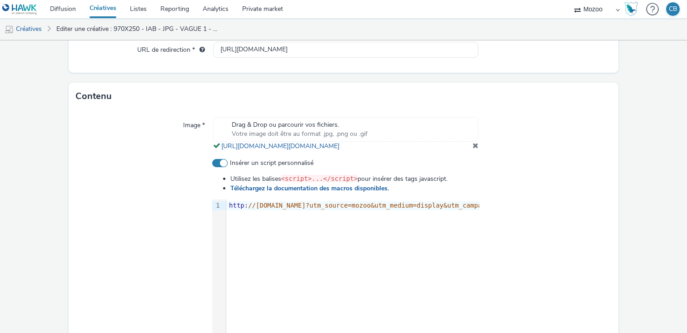
type input "MZ_KFO-URG2412191225_Les Grandes Terres_970x250_All_InApp_Vague2"
click at [472, 151] on div "Drag & Drop ou parcourir vos fichiers. Votre image doit être au format .jpg, .p…" at bounding box center [345, 134] width 265 height 34
click at [477, 149] on span at bounding box center [476, 145] width 6 height 7
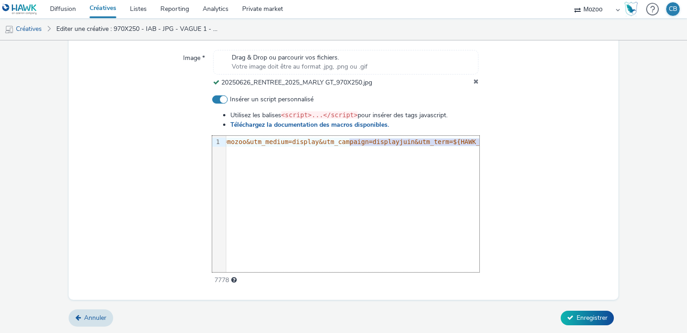
scroll to position [0, 150]
drag, startPoint x: 475, startPoint y: 142, endPoint x: 484, endPoint y: 142, distance: 8.6
click at [484, 142] on div "Insérer un script personnalisé Utilisez les balises <script>...</script> pour i…" at bounding box center [344, 190] width 536 height 190
click at [451, 143] on span "//[DOMAIN_NAME]?utm_source=mozoo&utm_medium=display&utm_campaign=displayjuin&ut…" at bounding box center [479, 141] width 762 height 7
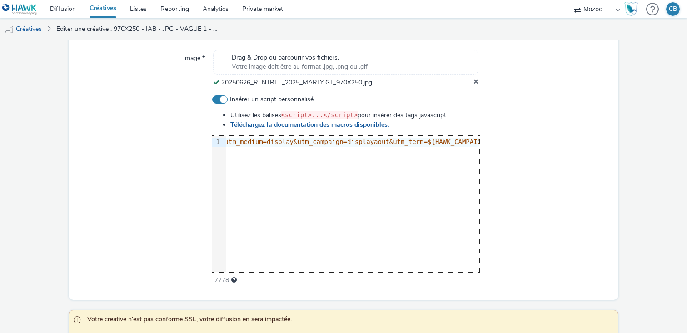
scroll to position [421, 0]
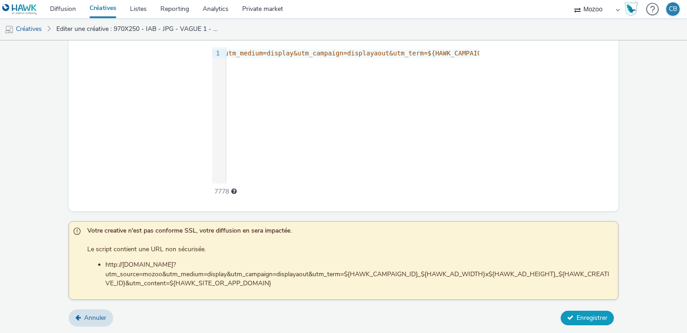
click at [570, 315] on icon at bounding box center [570, 318] width 6 height 6
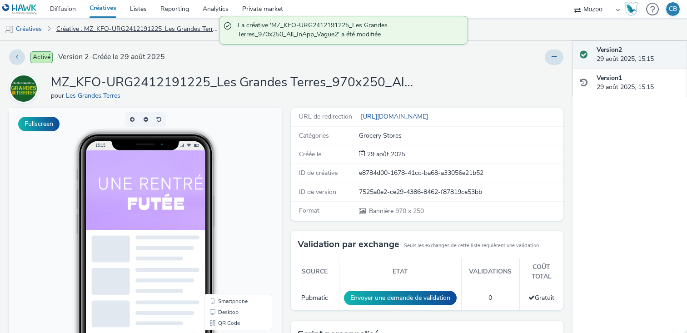
click at [93, 29] on link "Créative : MZ_KFO-URG2412191225_Les Grandes Terres_970x250_All_InApp_Vague2" at bounding box center [138, 29] width 172 height 22
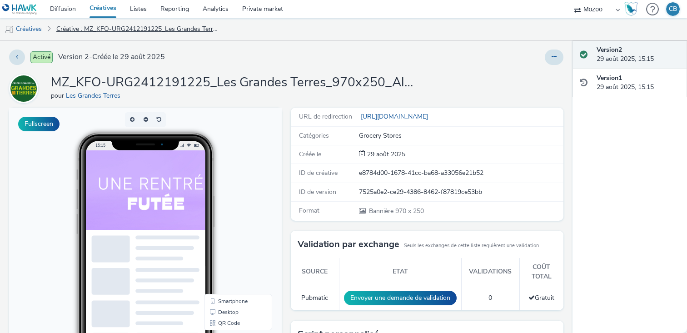
click at [148, 29] on link "Créative : MZ_KFO-URG2412191225_Les Grandes Terres_970x250_All_InApp_Vague2" at bounding box center [138, 29] width 172 height 22
click at [30, 30] on link "Créatives" at bounding box center [23, 29] width 46 height 22
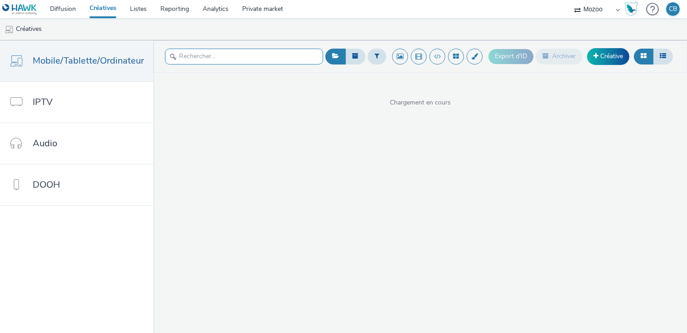
click at [189, 58] on input "text" at bounding box center [244, 57] width 158 height 16
type input "vague 1"
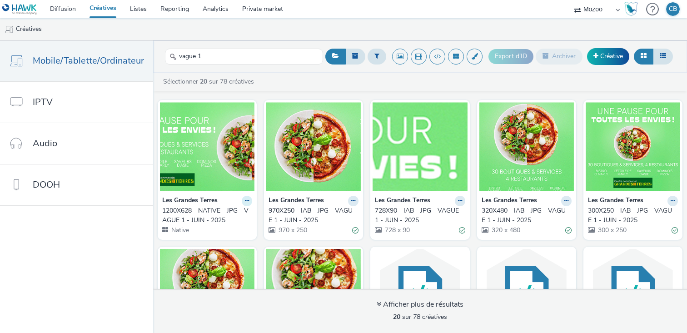
click at [245, 200] on icon at bounding box center [247, 200] width 4 height 5
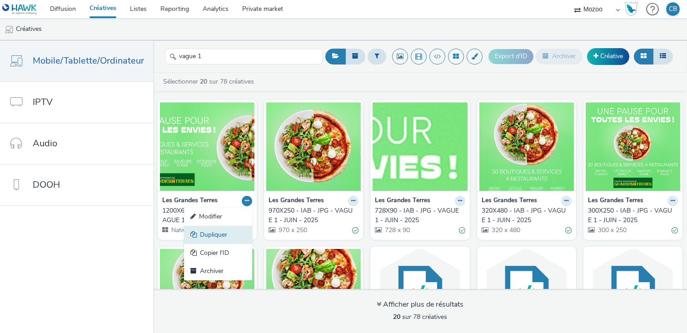
click at [220, 232] on link "Dupliquer" at bounding box center [218, 235] width 68 height 18
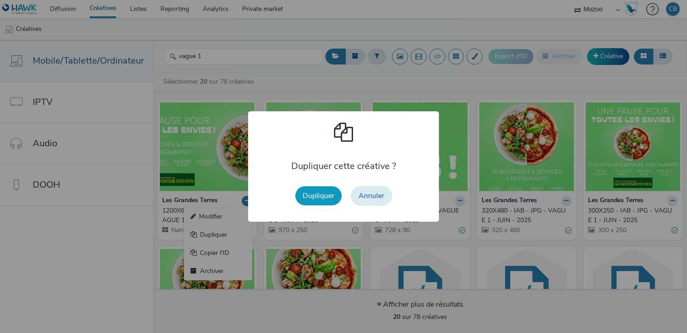
click at [325, 203] on button "Dupliquer" at bounding box center [318, 195] width 46 height 19
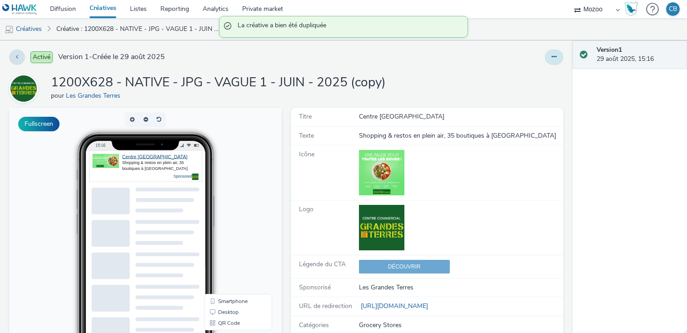
click at [558, 53] on button at bounding box center [554, 57] width 19 height 15
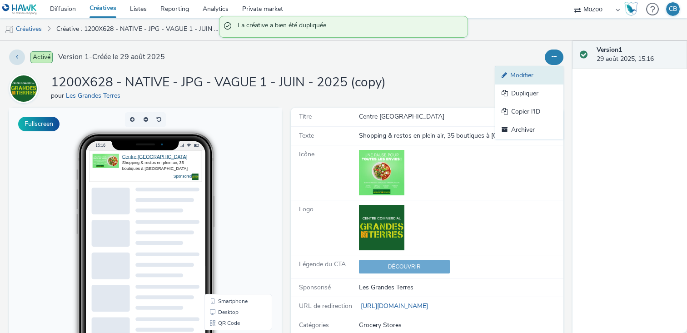
click at [521, 80] on link "Modifier" at bounding box center [530, 75] width 68 height 18
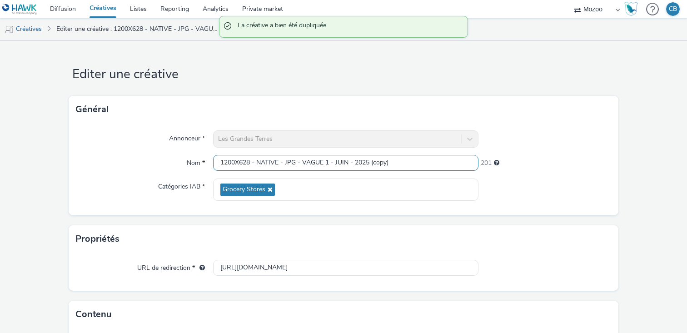
click at [333, 162] on input "1200X628 - NATIVE - JPG - VAGUE 1 - JUIN - 2025 (copy)" at bounding box center [345, 163] width 265 height 16
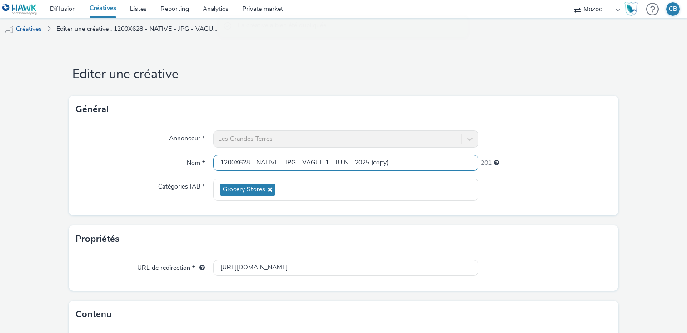
paste input "MZ_KFO-URG2412191225_Les Grandes Terres_IAB_All_InApp_Vague2"
click at [372, 161] on input "MZ_KFO-URG2412191225_Les Grandes Terres_IAB_All_InApp_Vague2" at bounding box center [345, 163] width 265 height 16
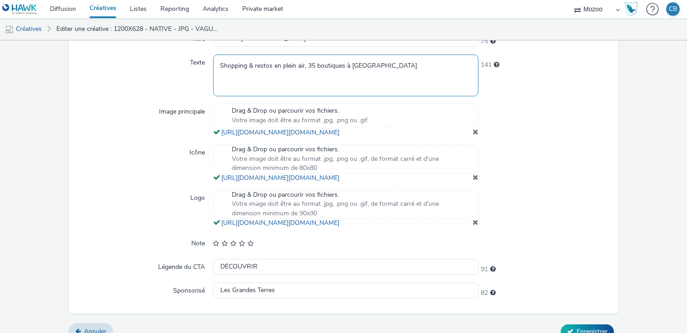
scroll to position [310, 0]
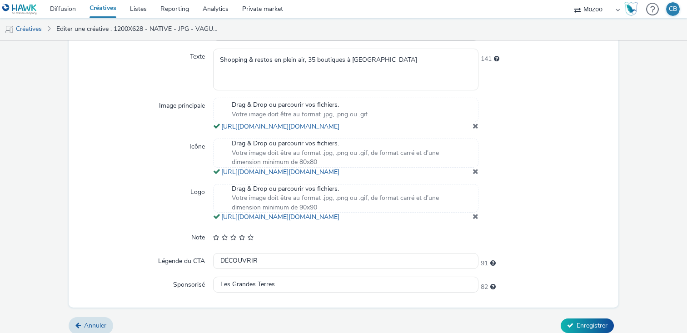
type input "MZ_KFO-URG2412191225_Les Grandes Terres_Native Rectangle_All_InApp_Vague2"
click at [475, 130] on span at bounding box center [476, 125] width 6 height 7
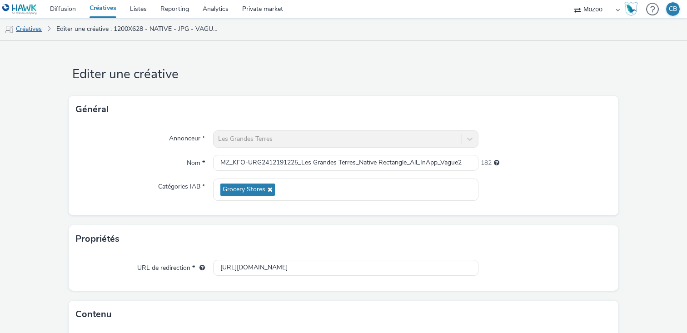
click at [31, 28] on link "Créatives" at bounding box center [23, 29] width 46 height 22
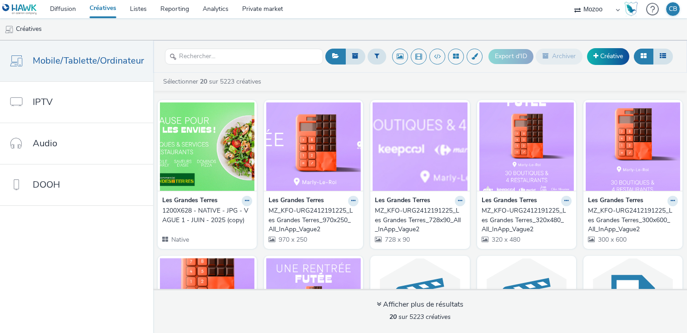
click at [309, 213] on div "MZ_KFO-URG2412191225_Les Grandes Terres_970x250_All_InApp_Vague2" at bounding box center [312, 220] width 86 height 28
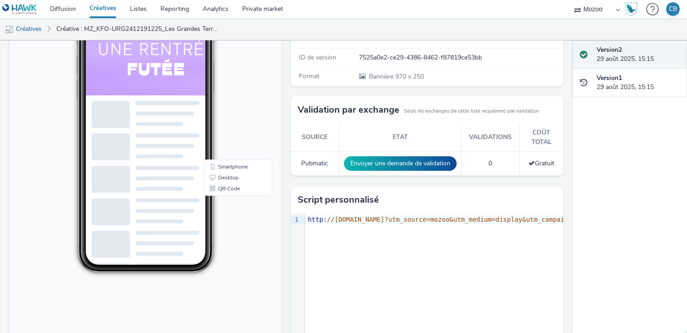
scroll to position [127, 0]
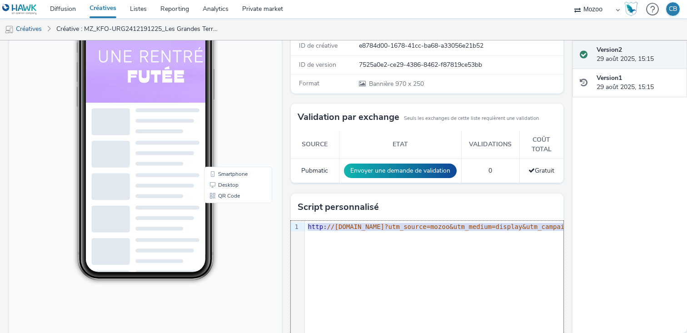
copy div "http : //[DOMAIN_NAME]?utm_source=mozoo&utm_medium=display&utm_campaign=display…"
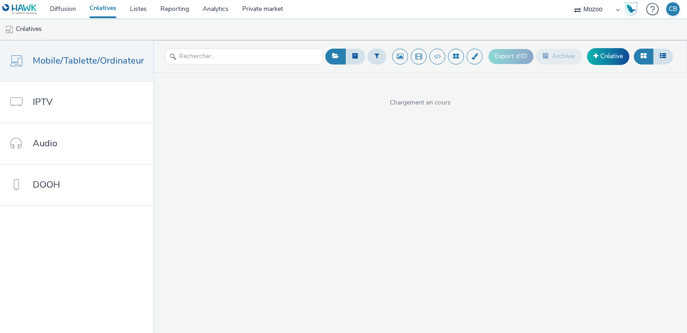
click at [109, 7] on link "Créatives" at bounding box center [103, 9] width 40 height 18
click at [200, 54] on input "text" at bounding box center [244, 57] width 158 height 16
type input "vague 1"
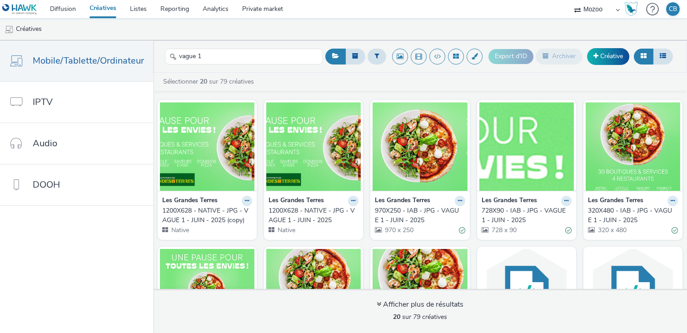
click at [247, 207] on link "1200X628 - NATIVE - JPG - VAGUE 1 - JUIN - 2025 (copy)" at bounding box center [207, 215] width 90 height 19
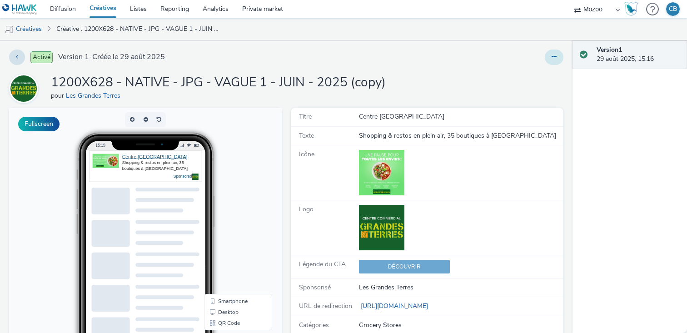
click at [555, 60] on icon at bounding box center [554, 57] width 5 height 6
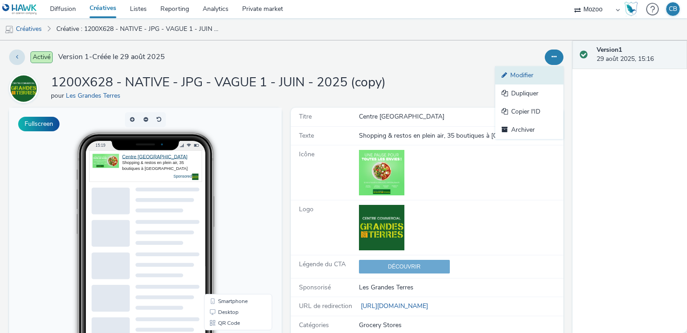
click at [525, 80] on link "Modifier" at bounding box center [530, 75] width 68 height 18
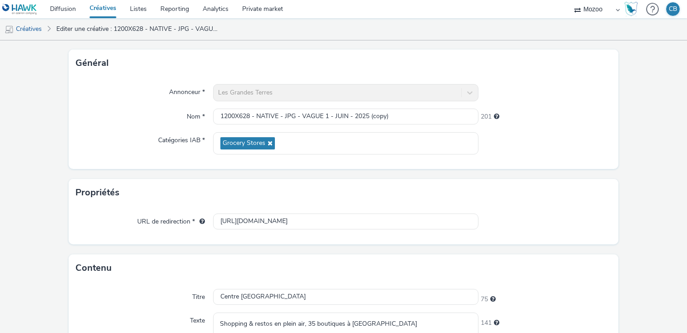
scroll to position [56, 0]
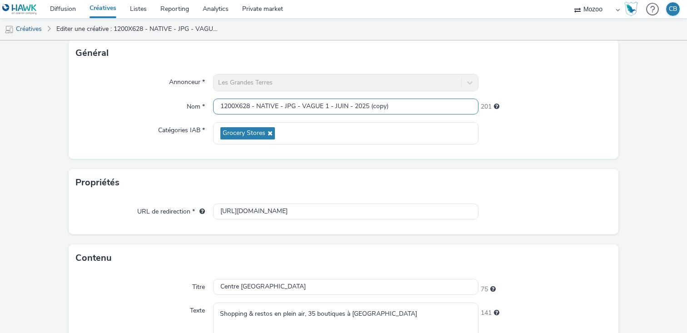
click at [285, 105] on input "1200X628 - NATIVE - JPG - VAGUE 1 - JUIN - 2025 (copy)" at bounding box center [345, 107] width 265 height 16
paste input "MZ_KFO-URG2412191225_Les Grandes Terres_160x600_All_InApp_Vague2"
drag, startPoint x: 388, startPoint y: 103, endPoint x: 362, endPoint y: 103, distance: 25.9
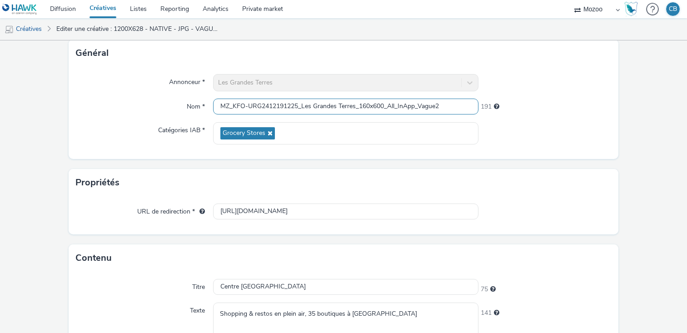
click at [362, 103] on input "MZ_KFO-URG2412191225_Les Grandes Terres_160x600_All_InApp_Vague2" at bounding box center [345, 107] width 265 height 16
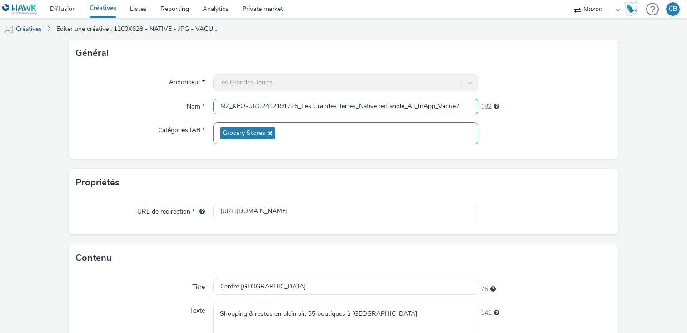
scroll to position [70, 0]
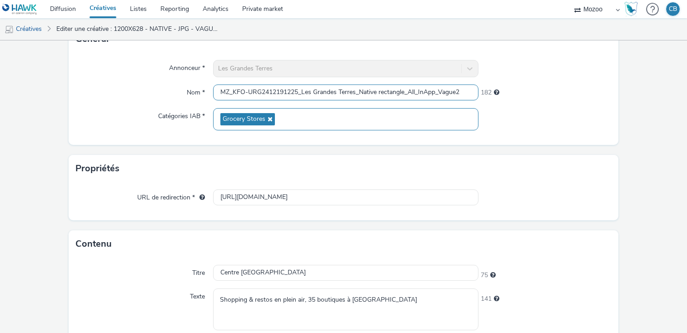
type input "MZ_KFO-URG2412191225_Les Grandes Terres_Native rectangle_All_InApp_Vague2"
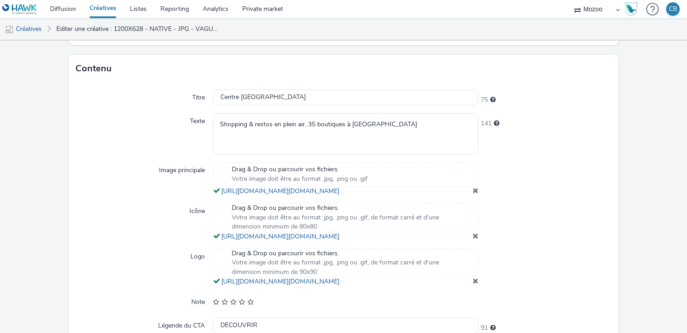
scroll to position [259, 0]
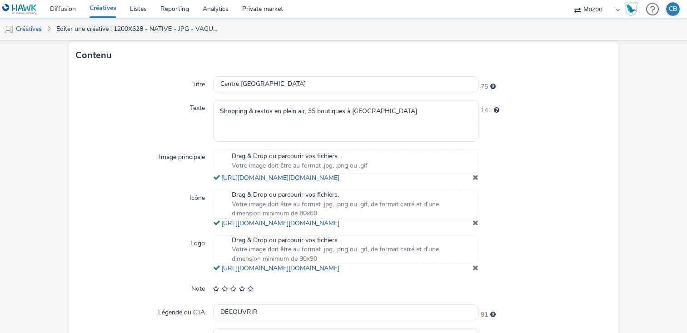
click at [476, 181] on span at bounding box center [476, 177] width 6 height 7
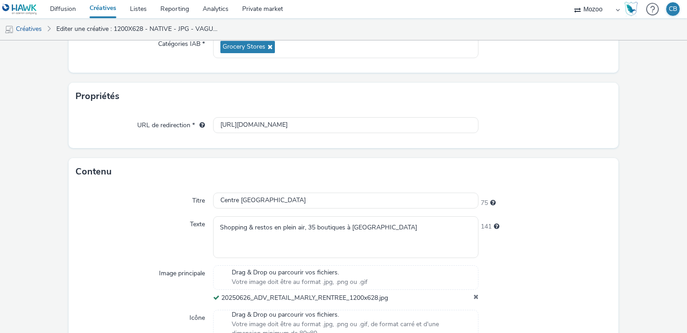
scroll to position [348, 0]
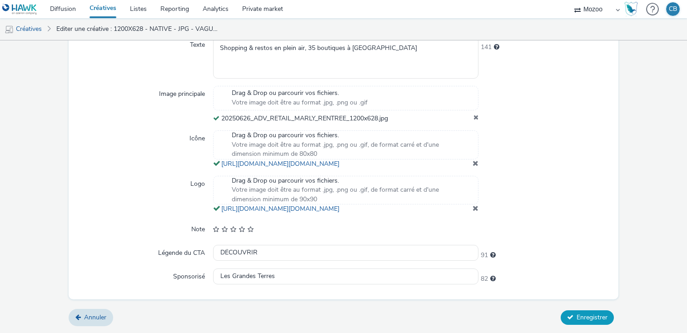
click at [587, 321] on span "Enregistrer" at bounding box center [592, 317] width 31 height 9
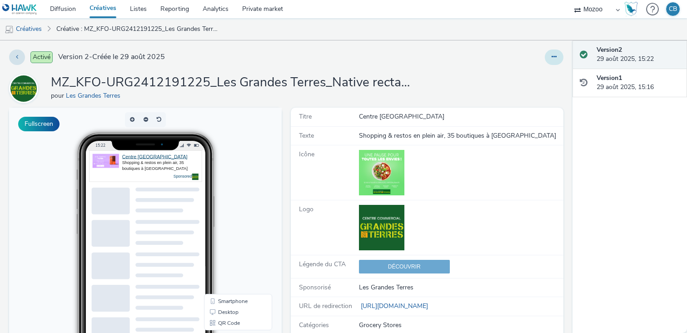
click at [555, 60] on icon at bounding box center [554, 57] width 5 height 6
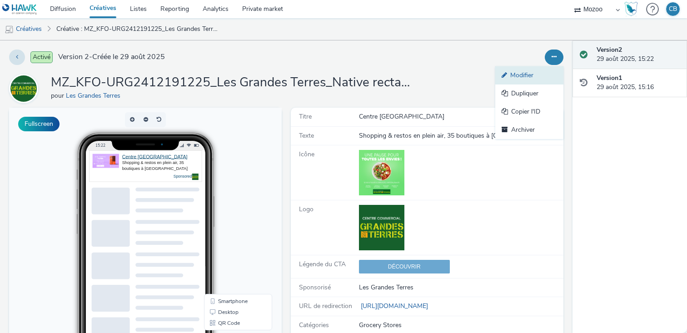
click at [521, 78] on link "Modifier" at bounding box center [530, 75] width 68 height 18
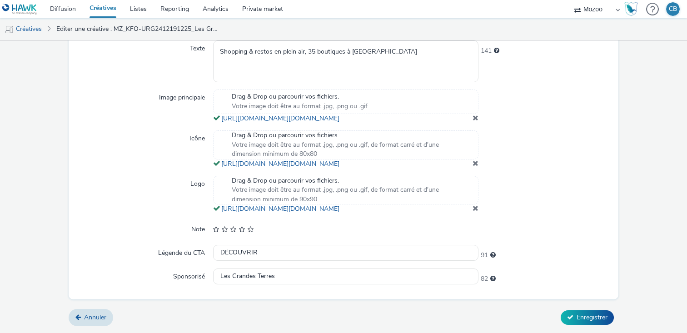
scroll to position [340, 0]
click at [474, 167] on span at bounding box center [476, 163] width 6 height 7
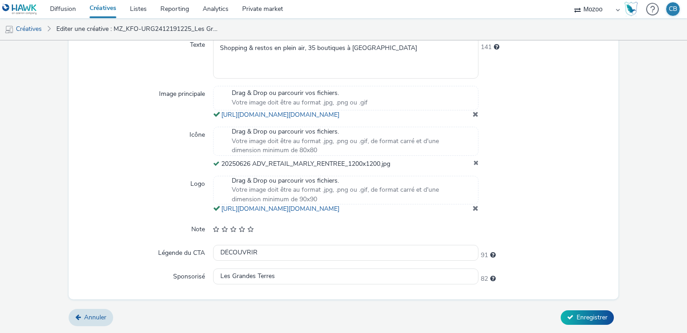
scroll to position [356, 0]
click at [581, 318] on span "Enregistrer" at bounding box center [592, 317] width 31 height 9
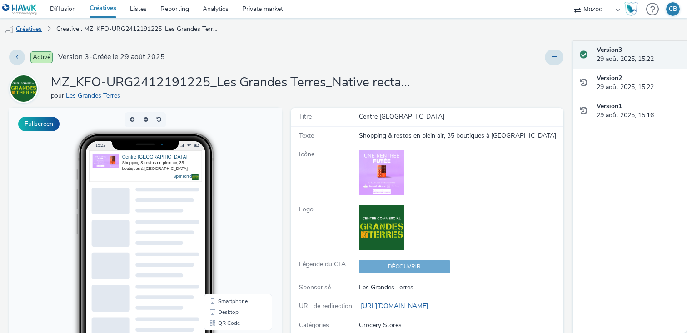
click at [28, 26] on link "Créatives" at bounding box center [23, 29] width 46 height 22
